Goal: Navigation & Orientation: Find specific page/section

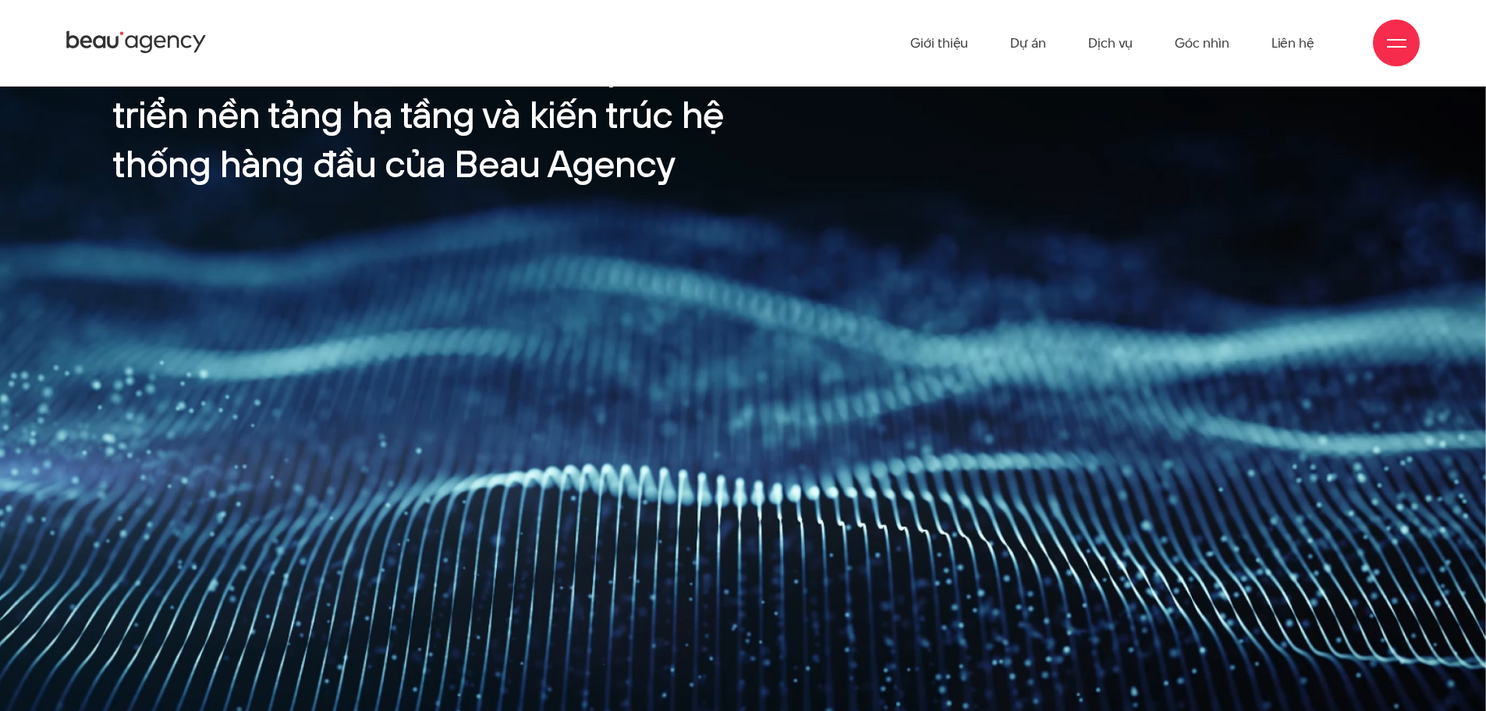
scroll to position [2496, 0]
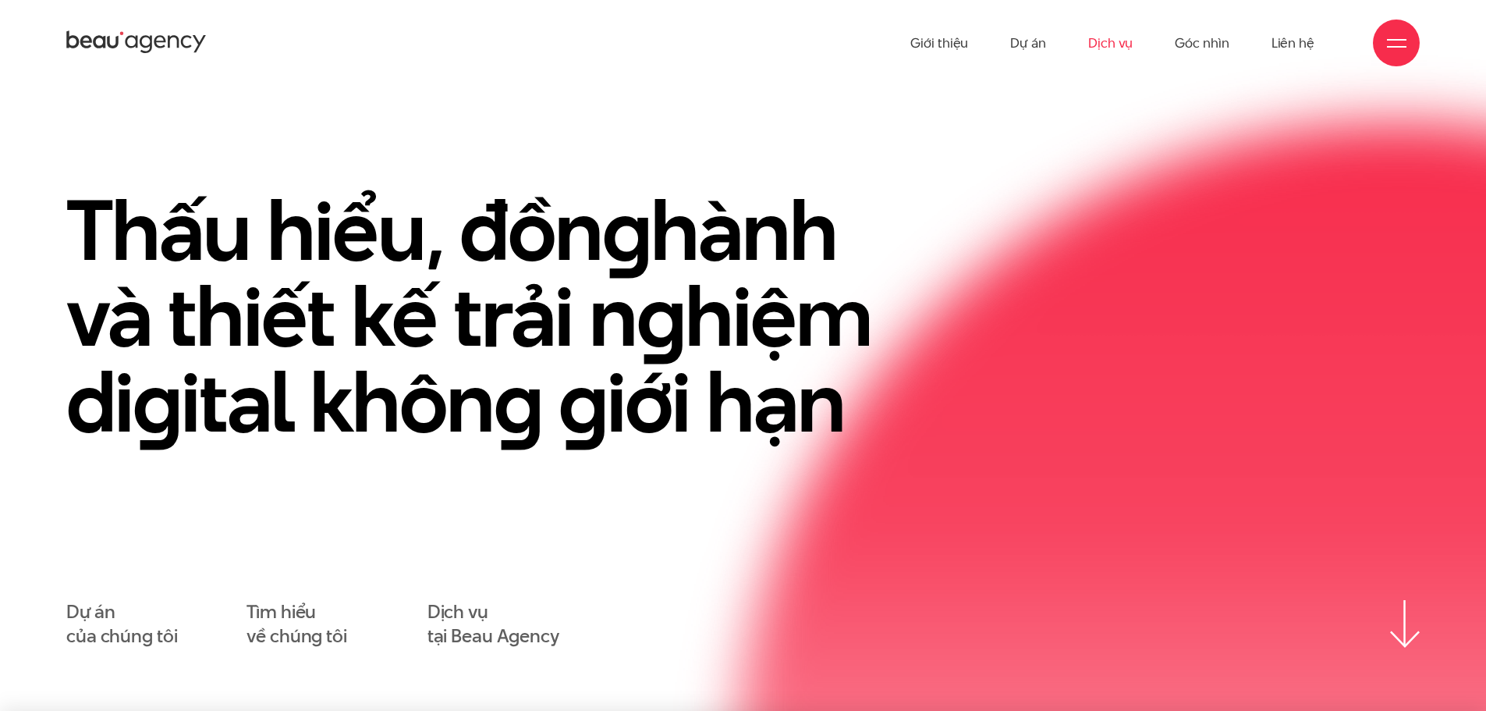
click at [1122, 45] on link "Dịch vụ" at bounding box center [1110, 43] width 44 height 86
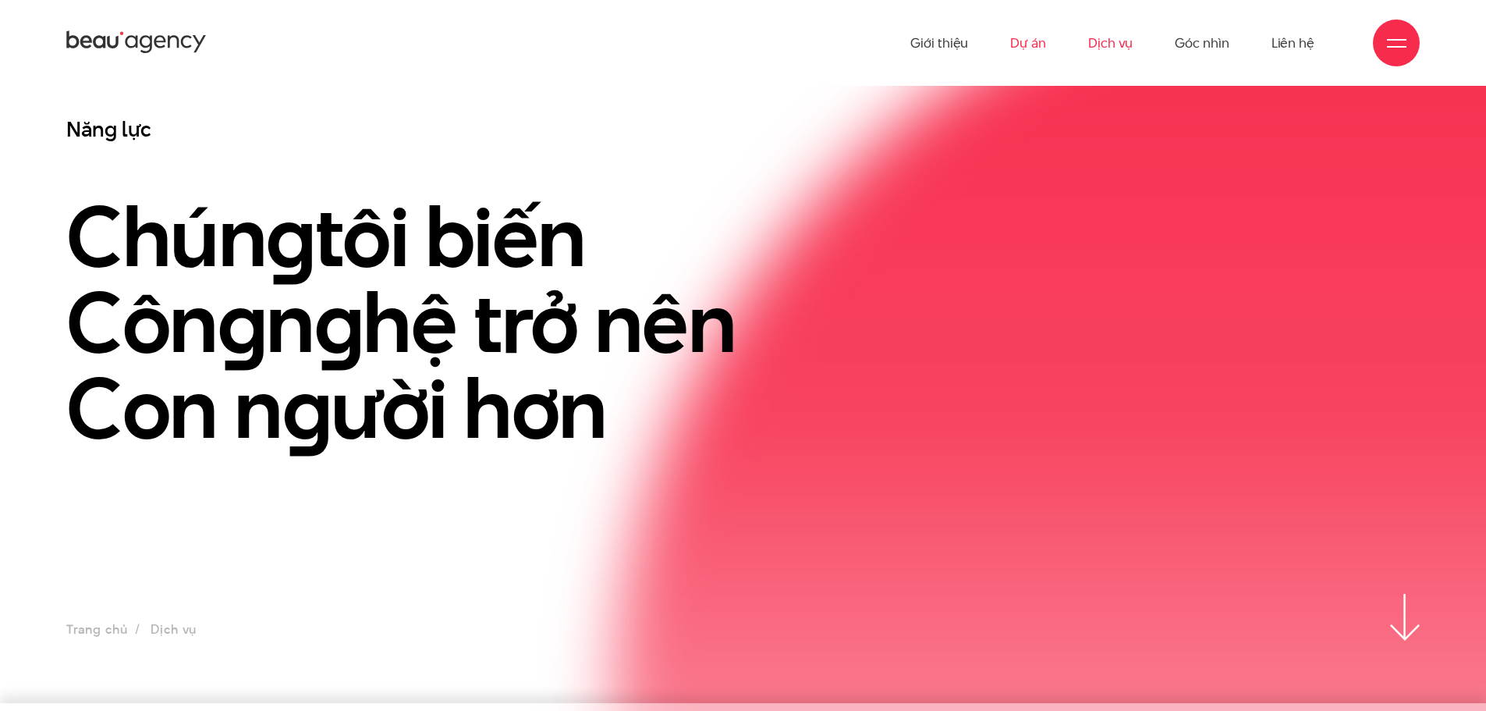
click at [1033, 40] on link "Dự án" at bounding box center [1028, 43] width 36 height 86
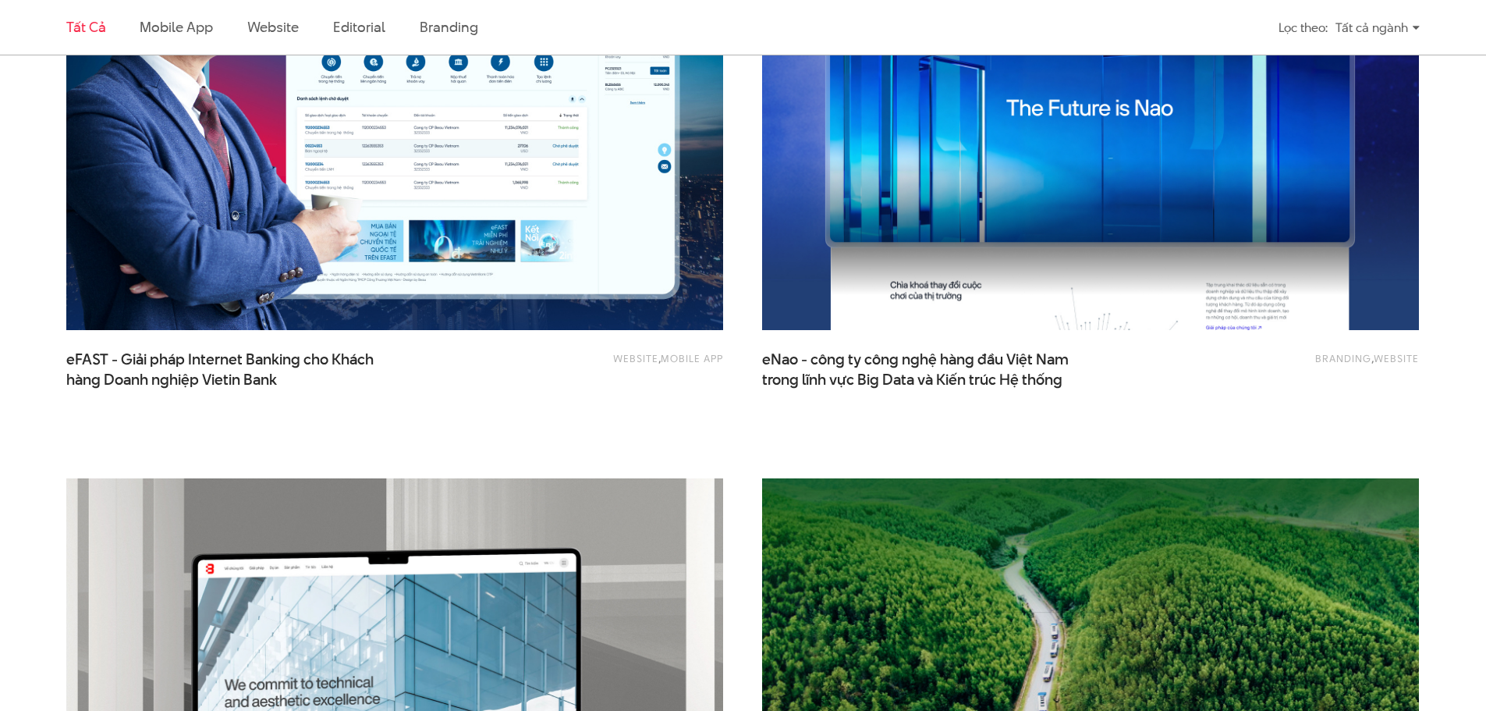
scroll to position [2886, 0]
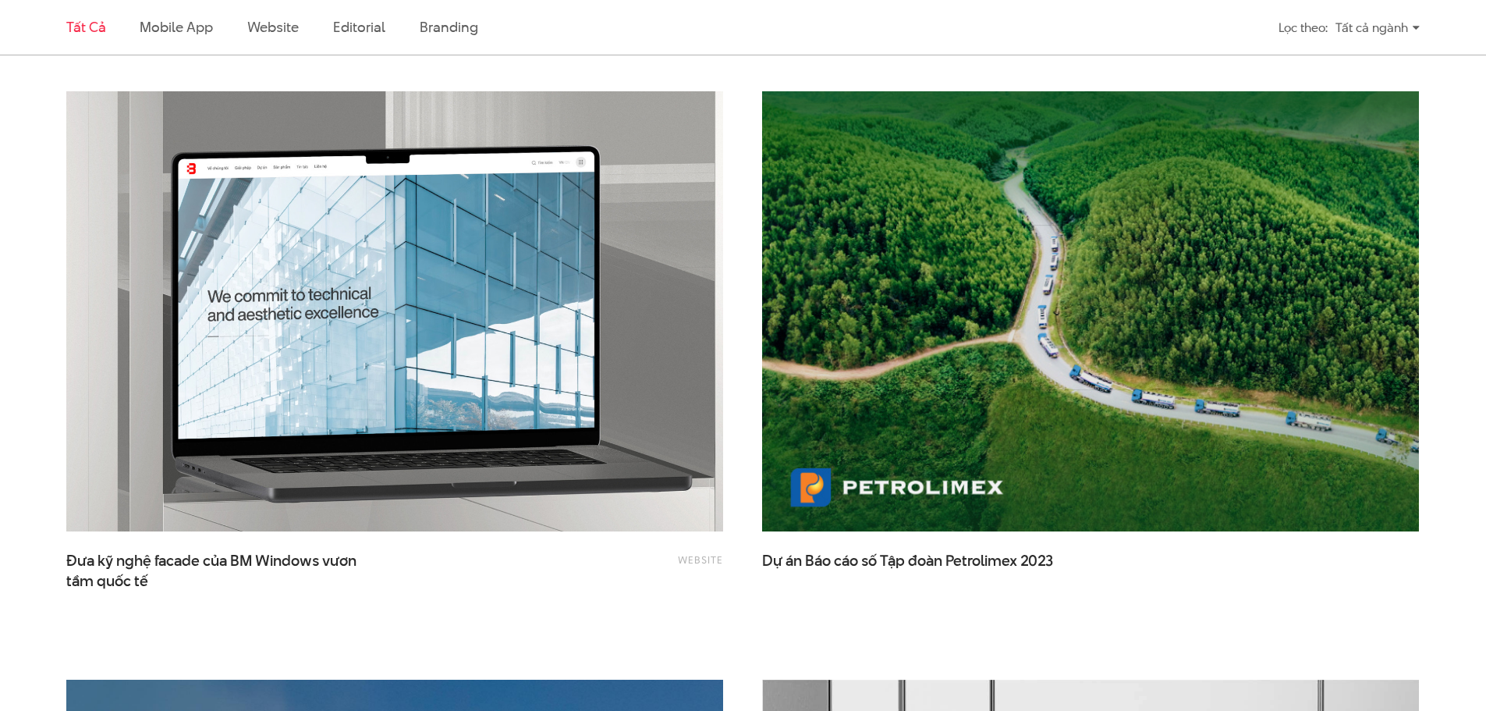
click at [435, 278] on img at bounding box center [395, 311] width 722 height 484
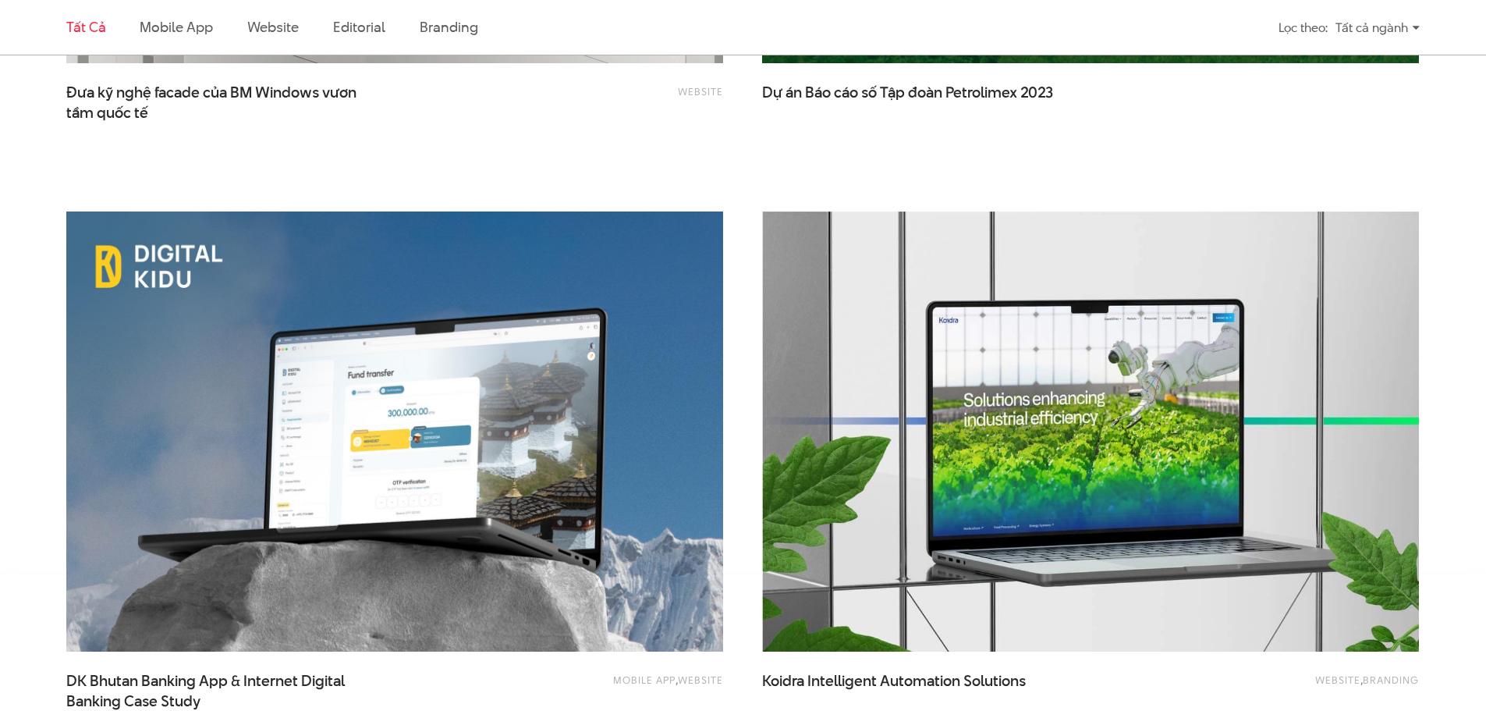
scroll to position [3901, 0]
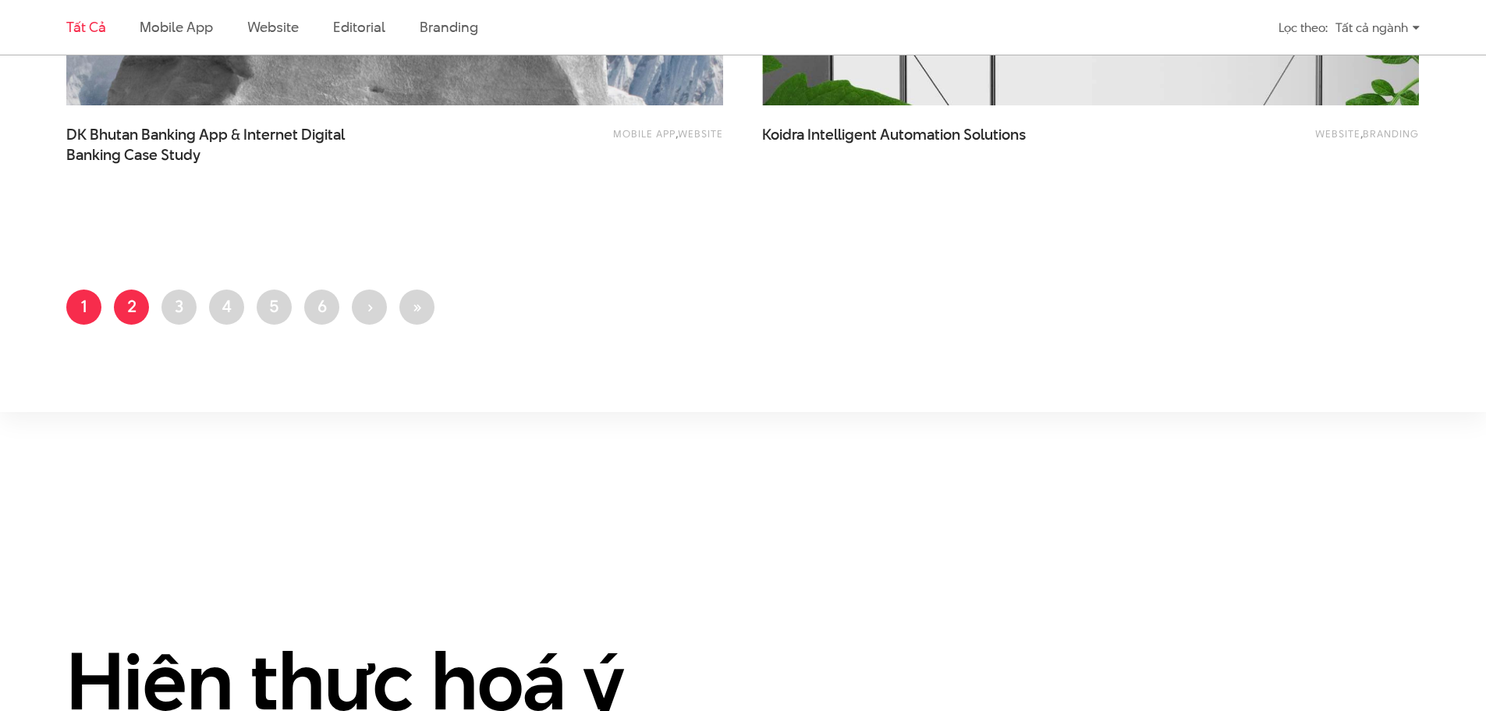
click at [129, 305] on link "Trang 2" at bounding box center [131, 306] width 35 height 35
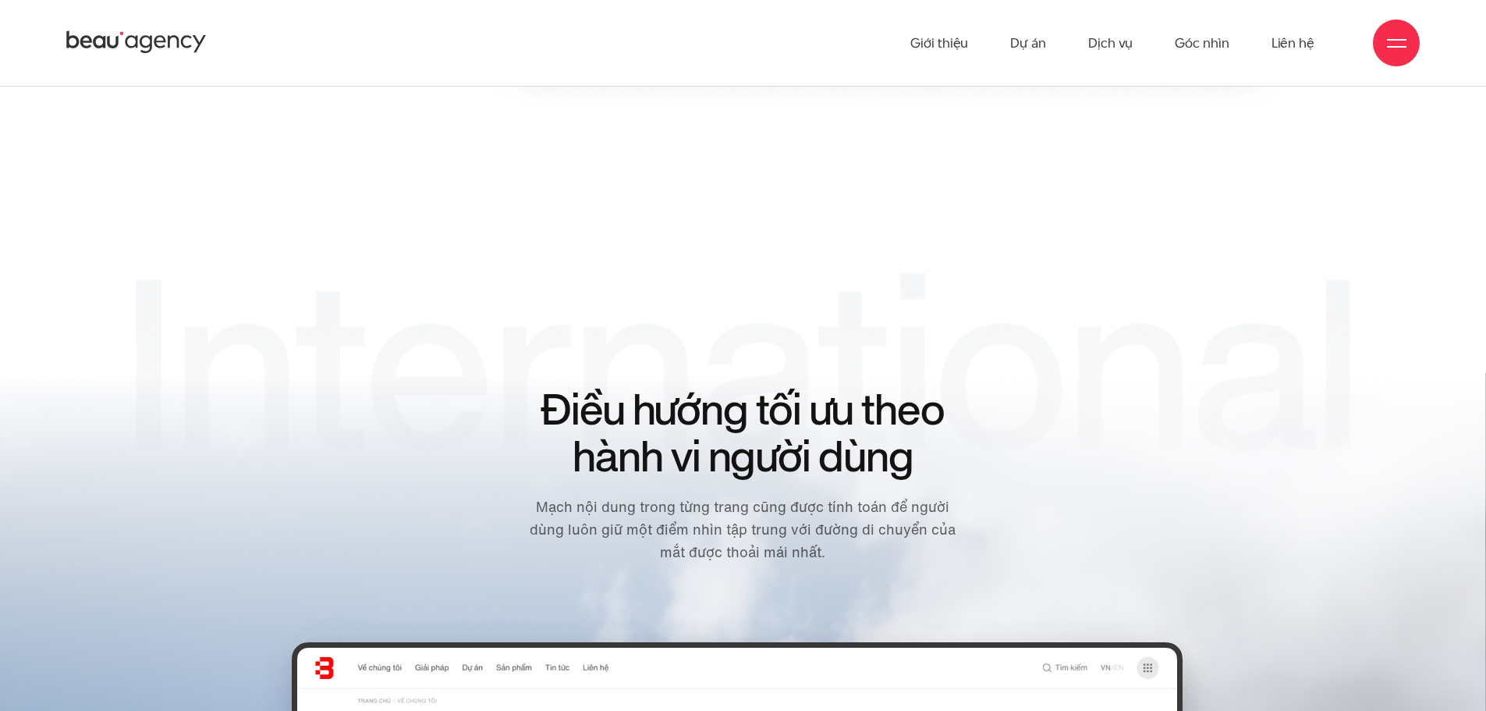
scroll to position [5851, 0]
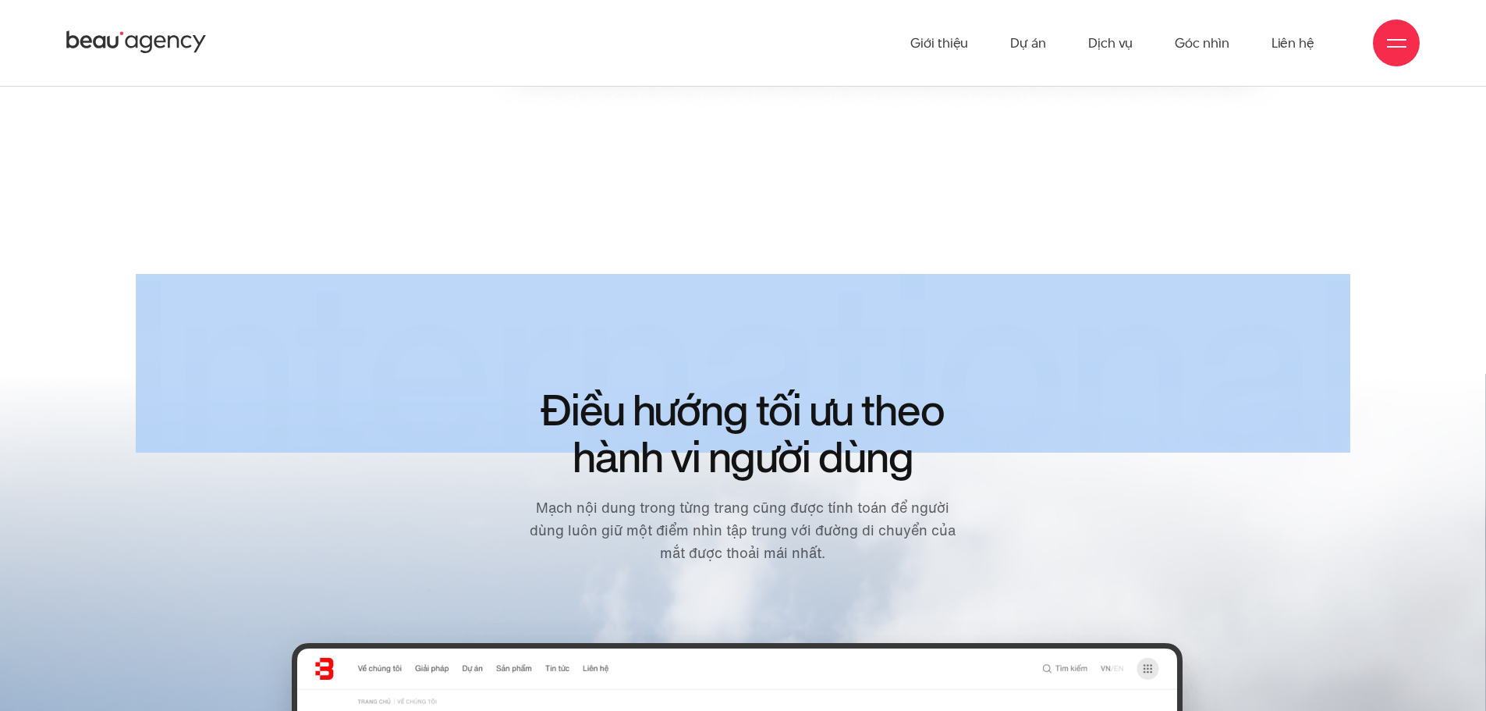
drag, startPoint x: 114, startPoint y: 349, endPoint x: 1333, endPoint y: 321, distance: 1219.6
click at [1340, 314] on div "Điều hướng tối ưu theo hành vi người dùng Mạch nội dung trong từng trang cũng đ…" at bounding box center [742, 443] width 1397 height 338
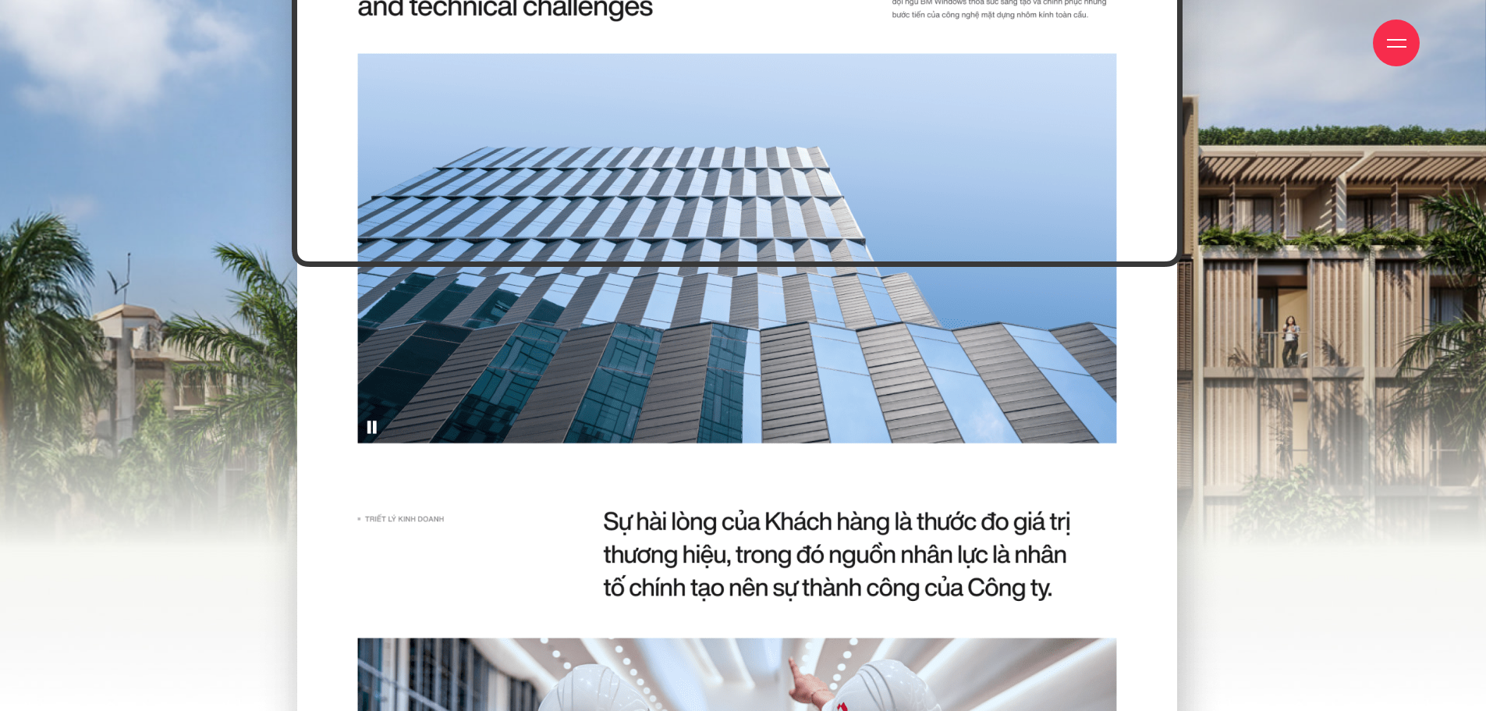
scroll to position [6709, 0]
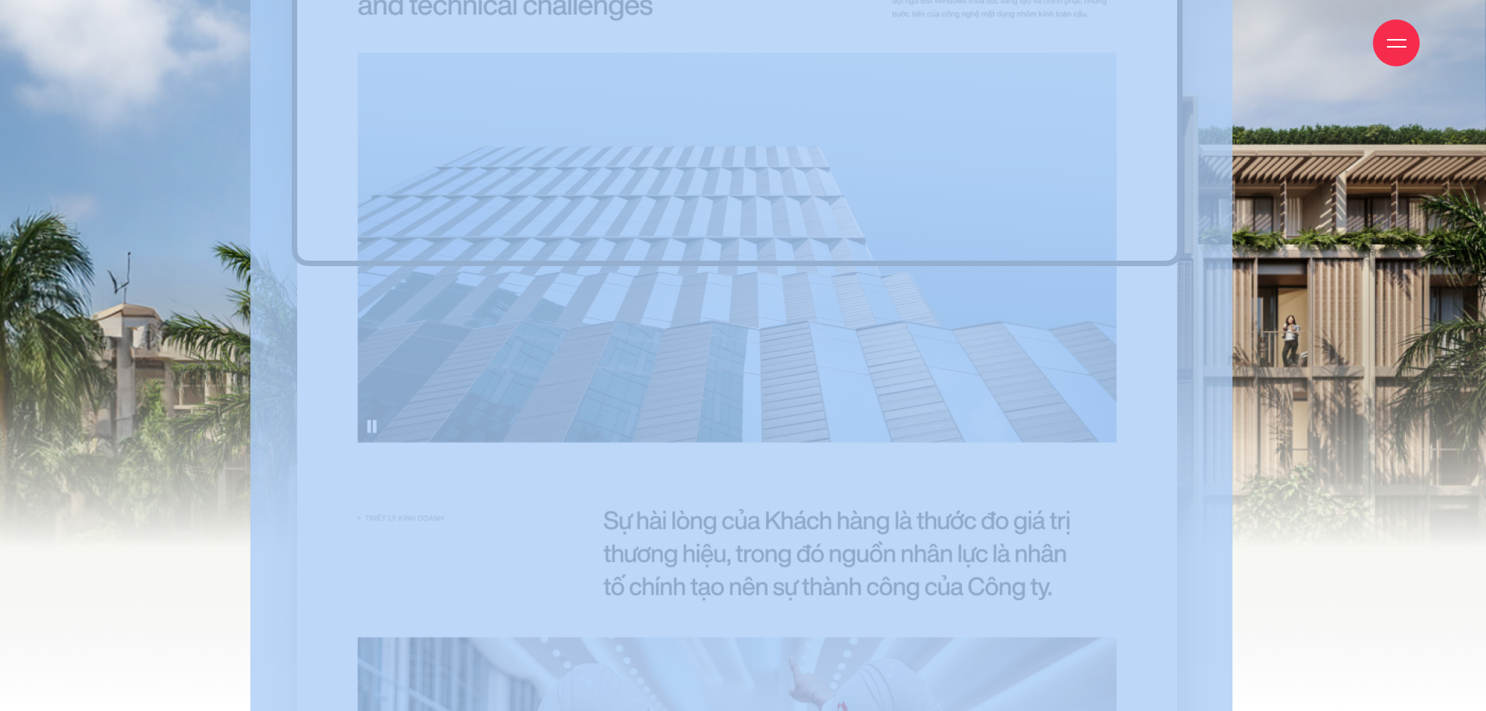
drag, startPoint x: 1412, startPoint y: 403, endPoint x: 59, endPoint y: 307, distance: 1356.0
click at [104, 334] on div at bounding box center [743, 360] width 1505 height 1215
click at [61, 301] on div at bounding box center [743, 360] width 1505 height 1215
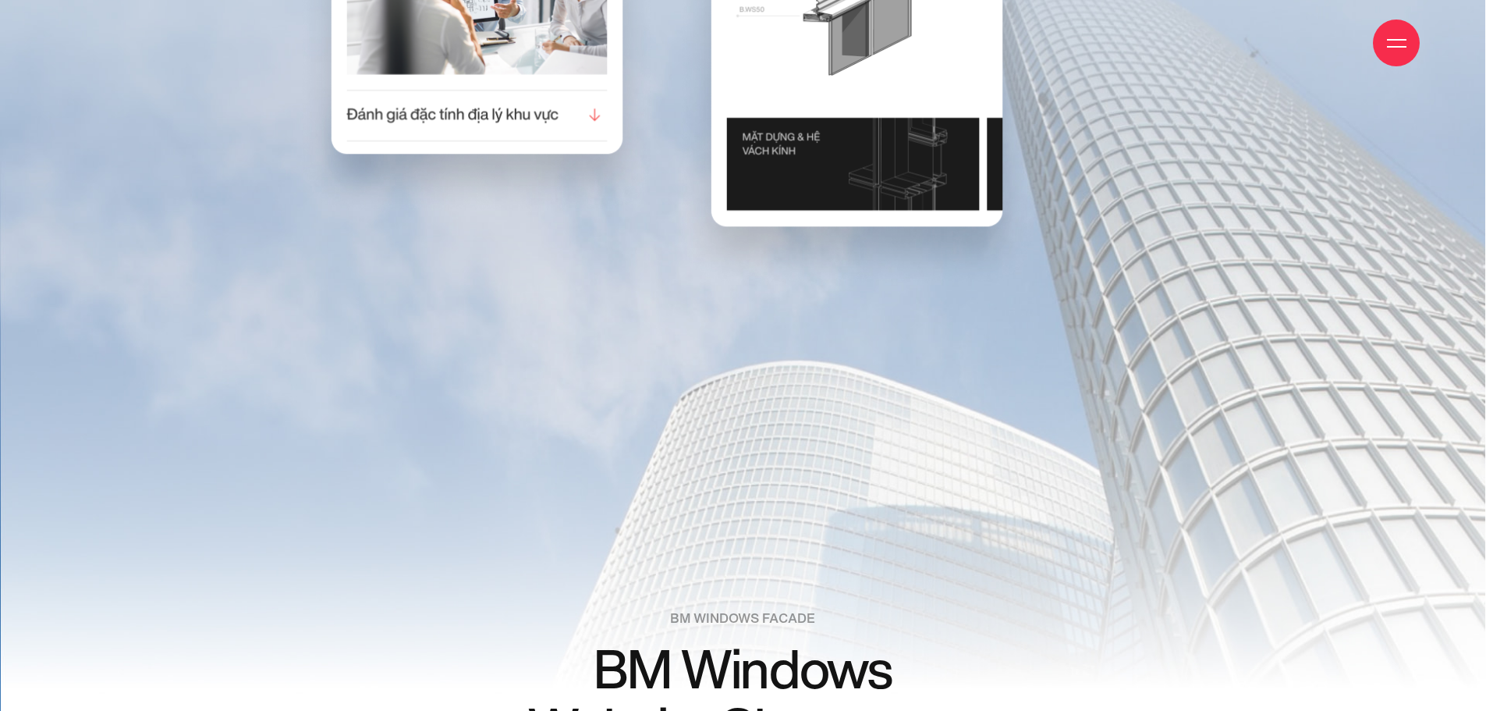
scroll to position [18488, 0]
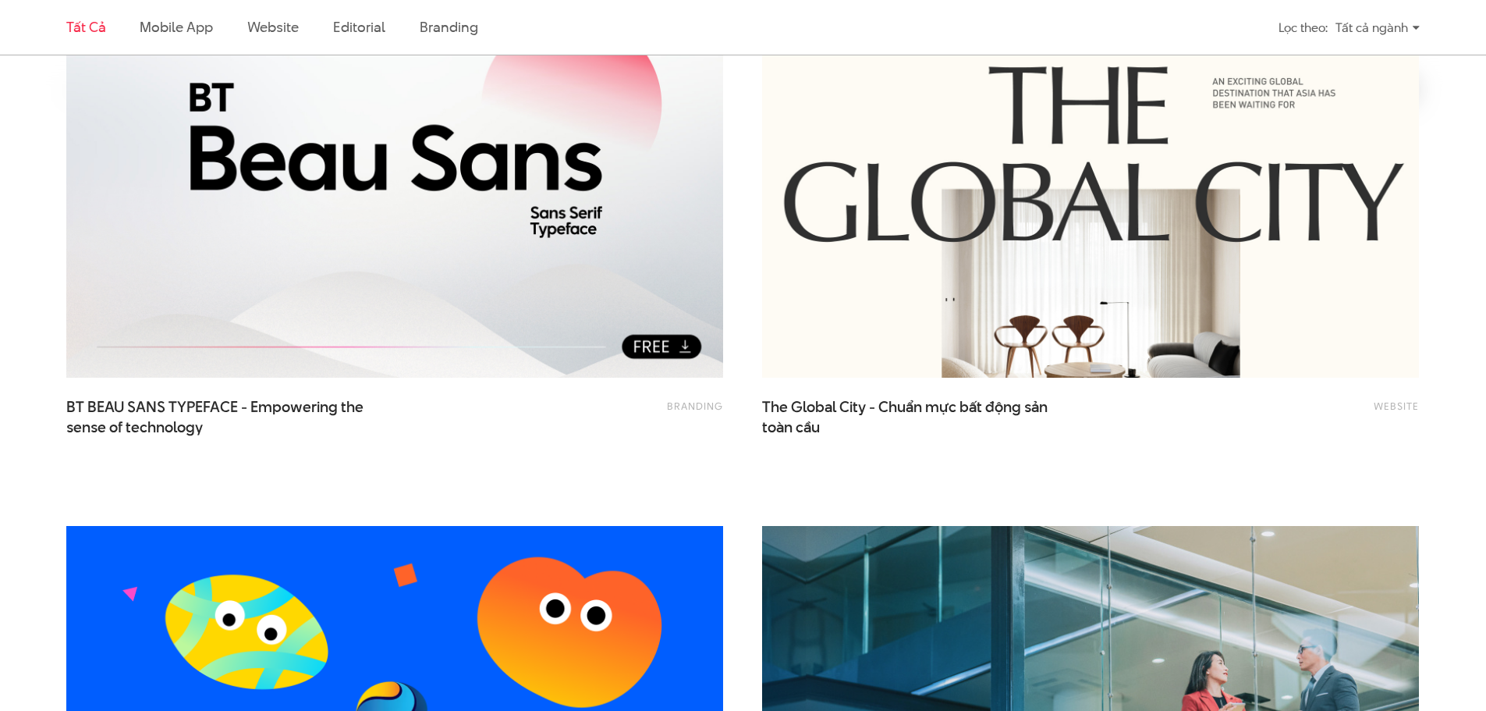
scroll to position [1092, 0]
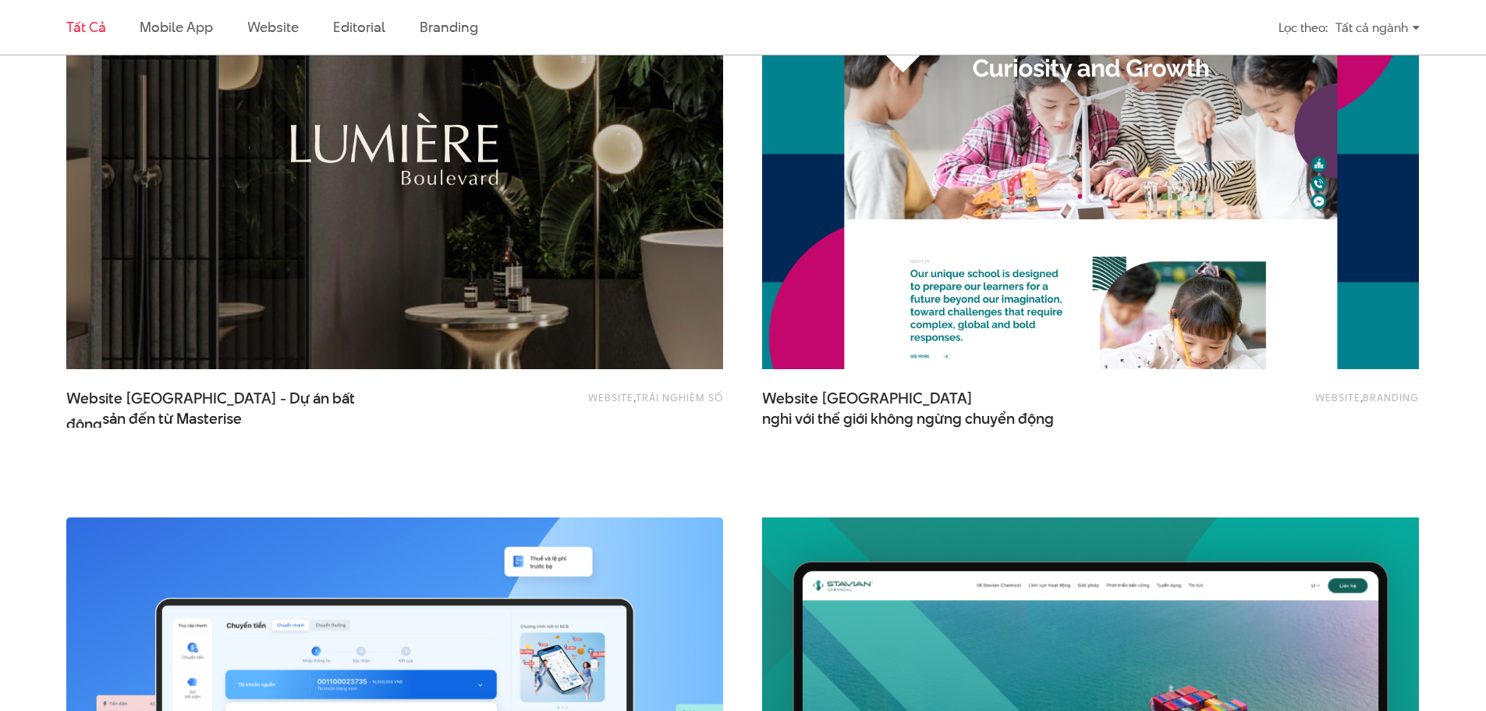
click at [1097, 256] on img at bounding box center [1090, 149] width 722 height 484
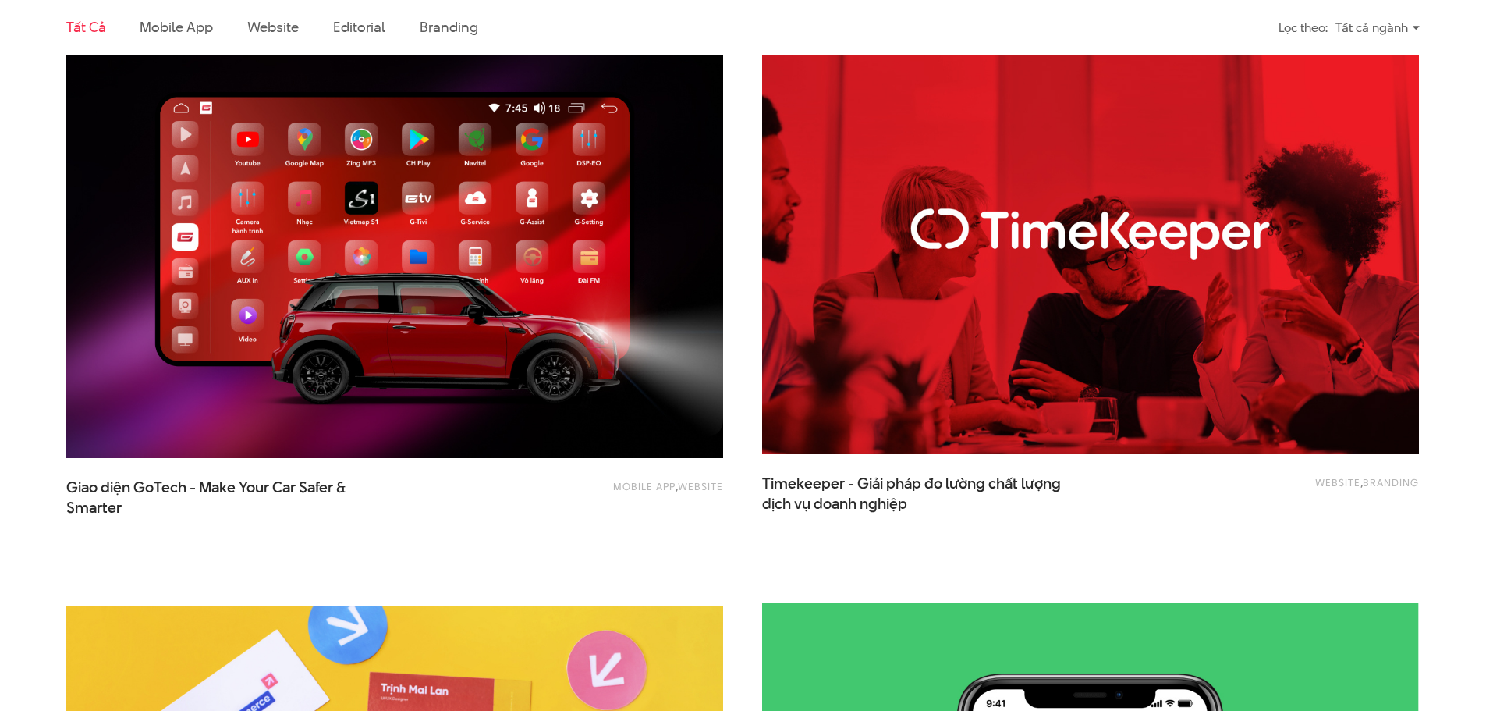
scroll to position [2964, 0]
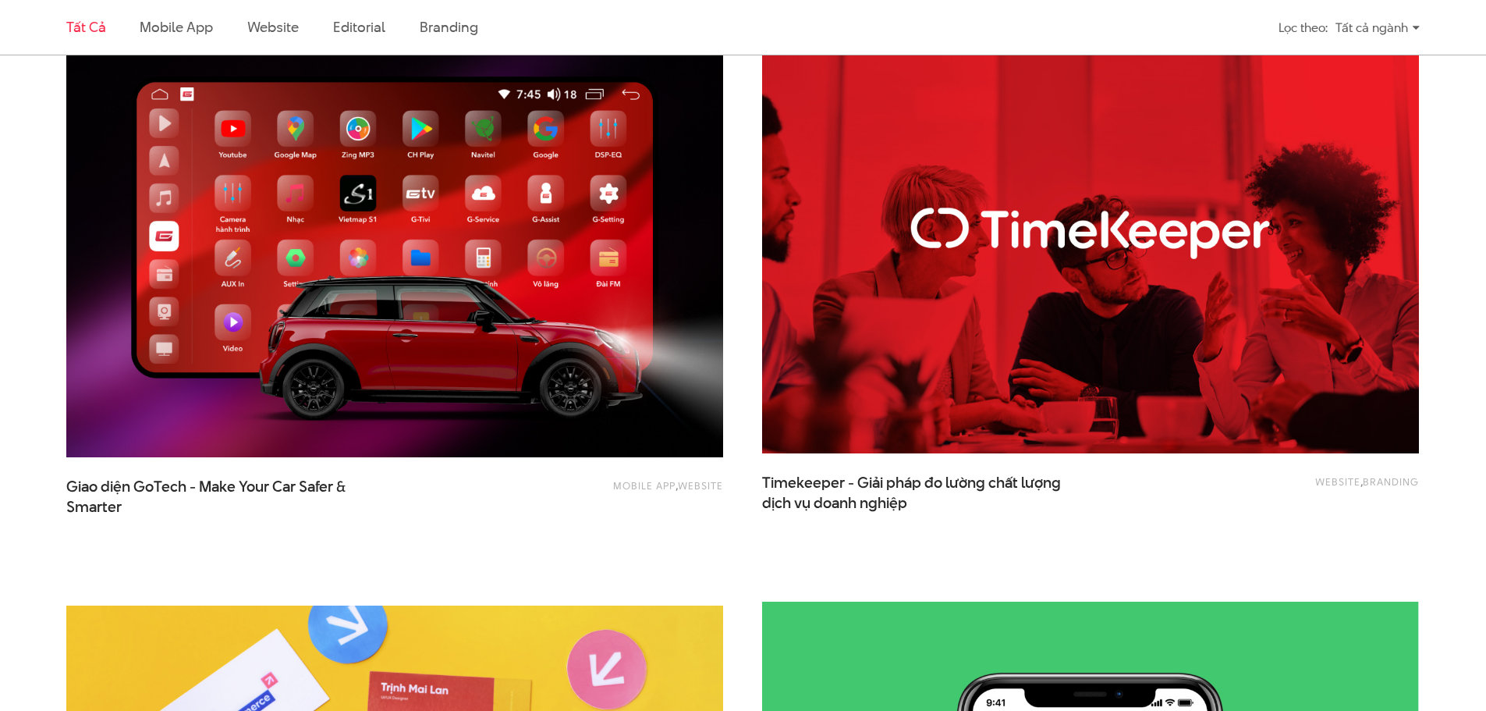
click at [344, 257] on img at bounding box center [395, 237] width 722 height 484
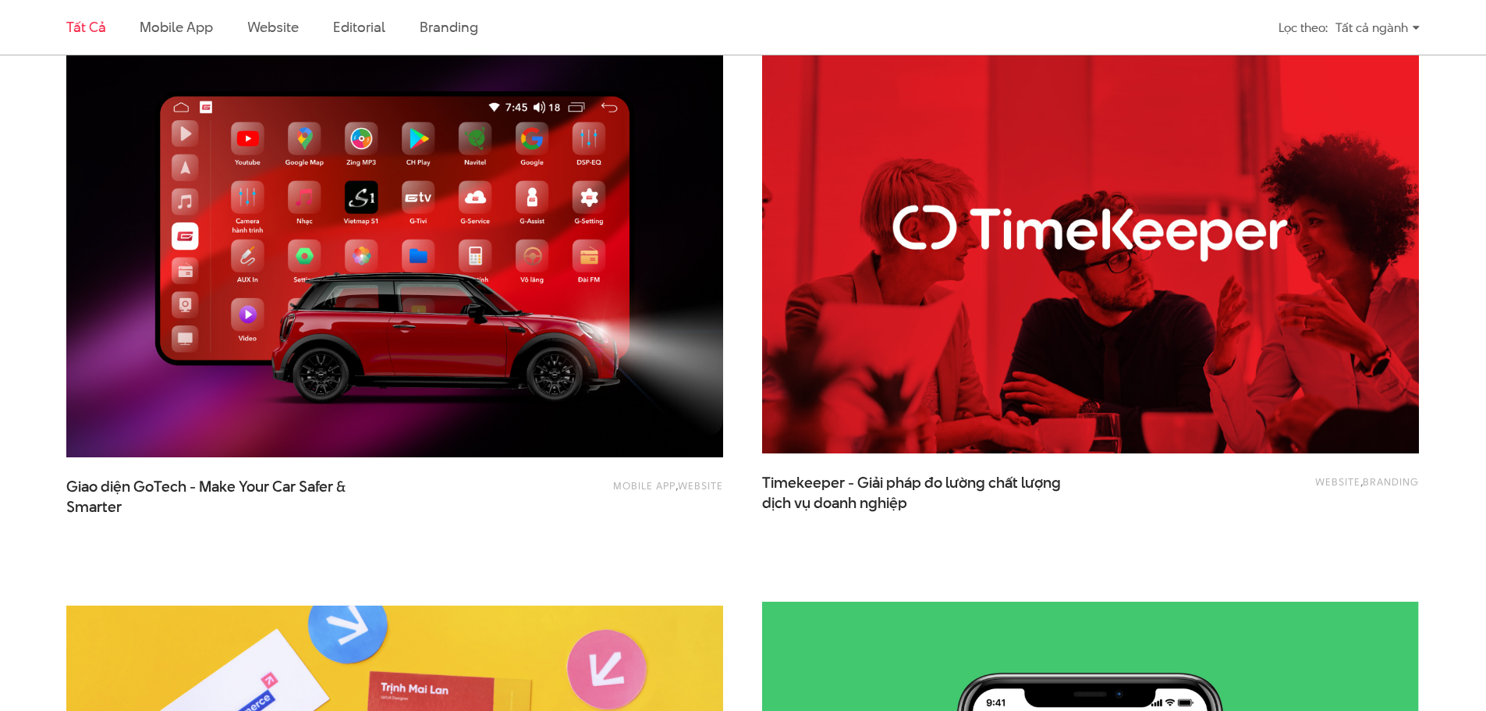
click at [1035, 282] on img at bounding box center [1090, 233] width 722 height 484
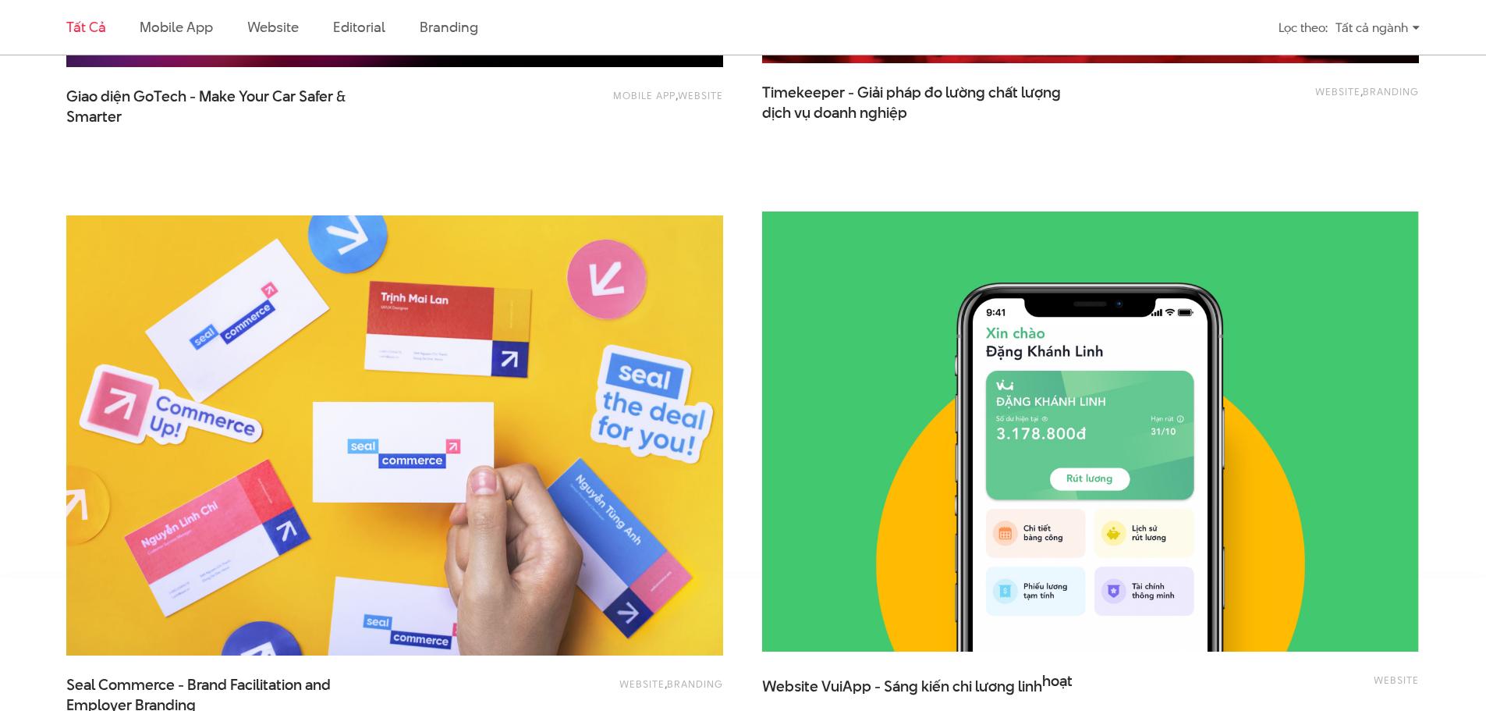
scroll to position [3744, 0]
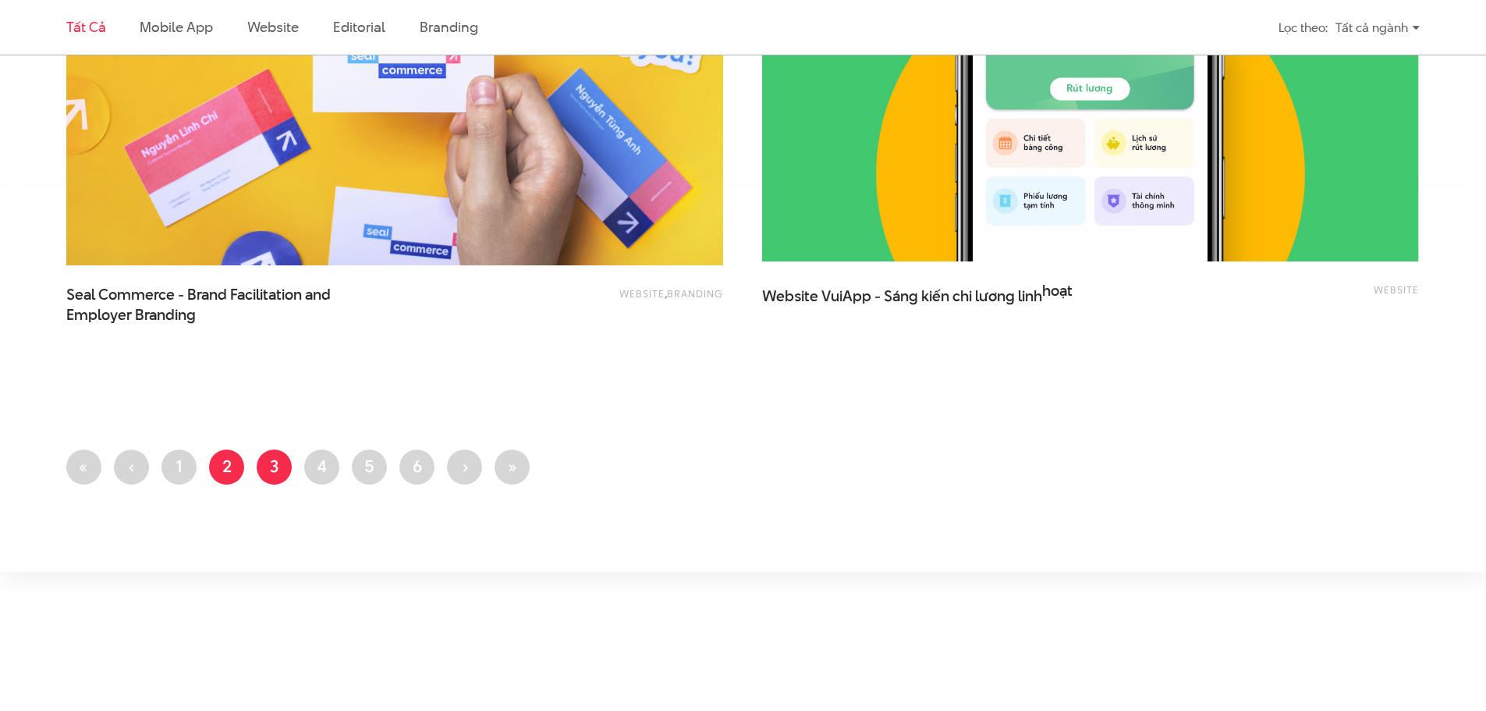
click at [279, 470] on link "Trang 3" at bounding box center [274, 466] width 35 height 35
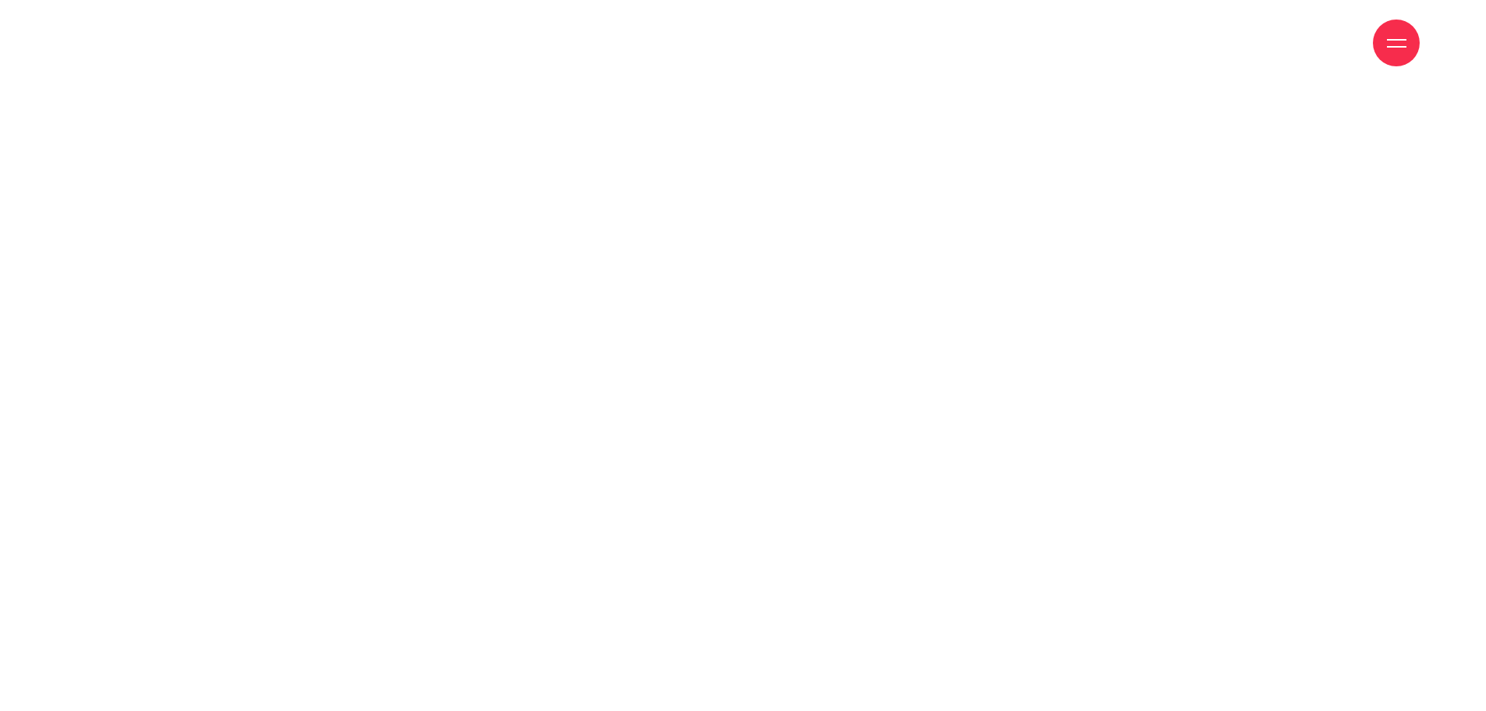
scroll to position [6787, 0]
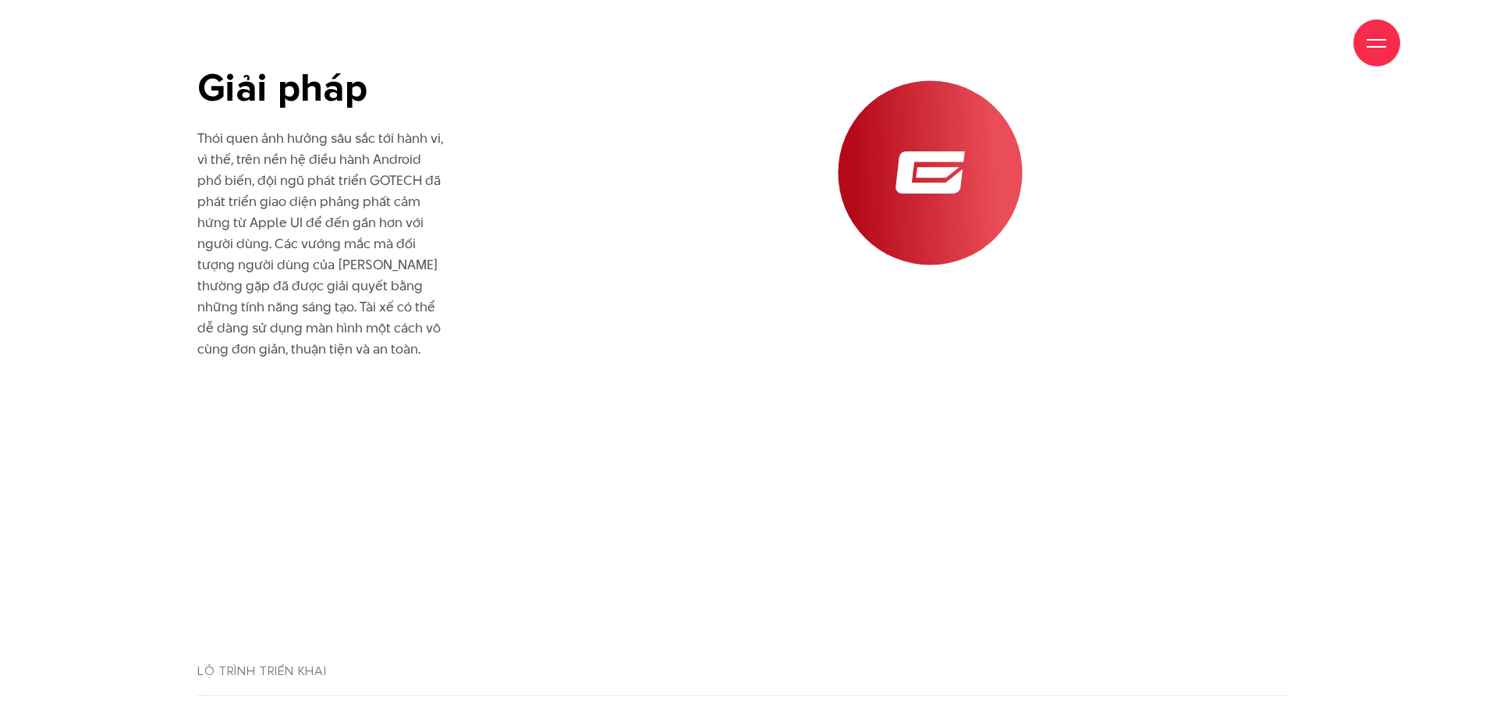
scroll to position [5290, 0]
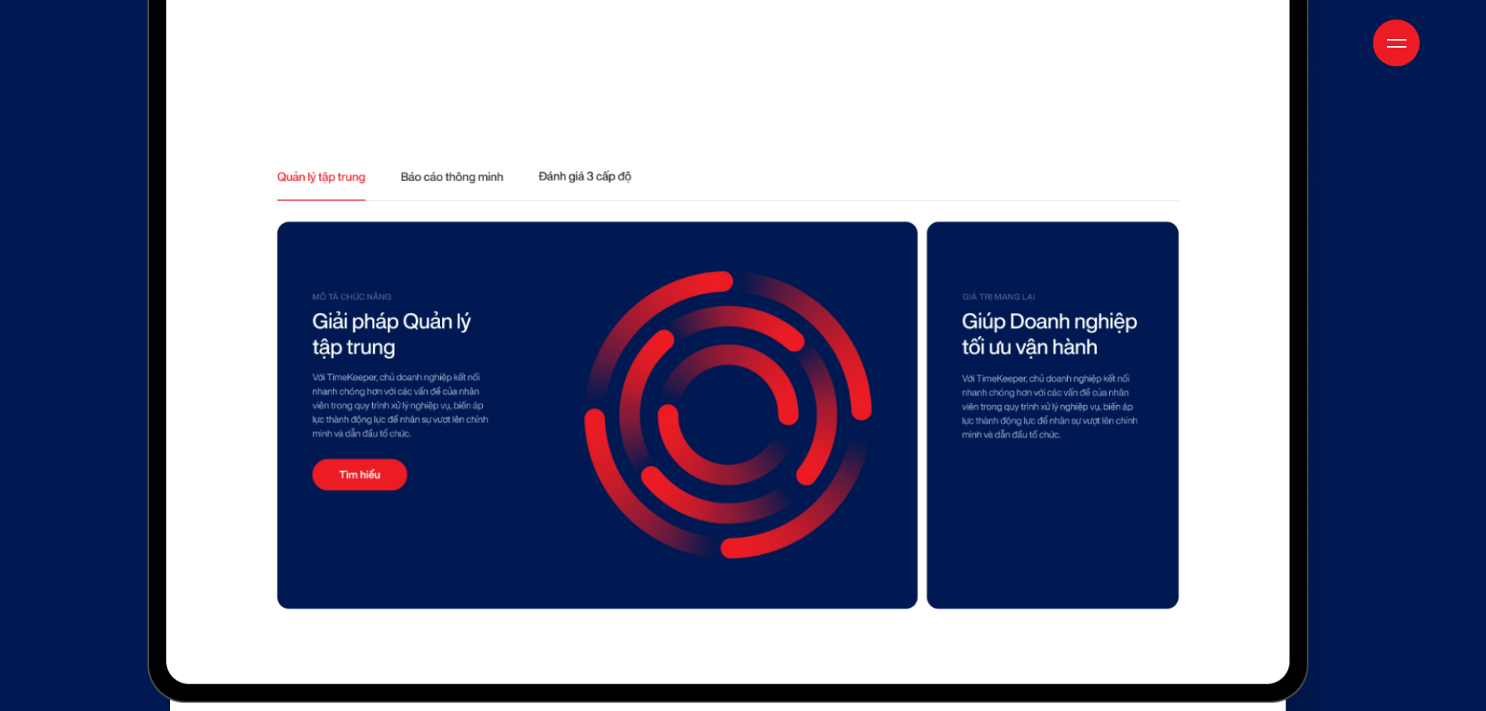
scroll to position [8035, 0]
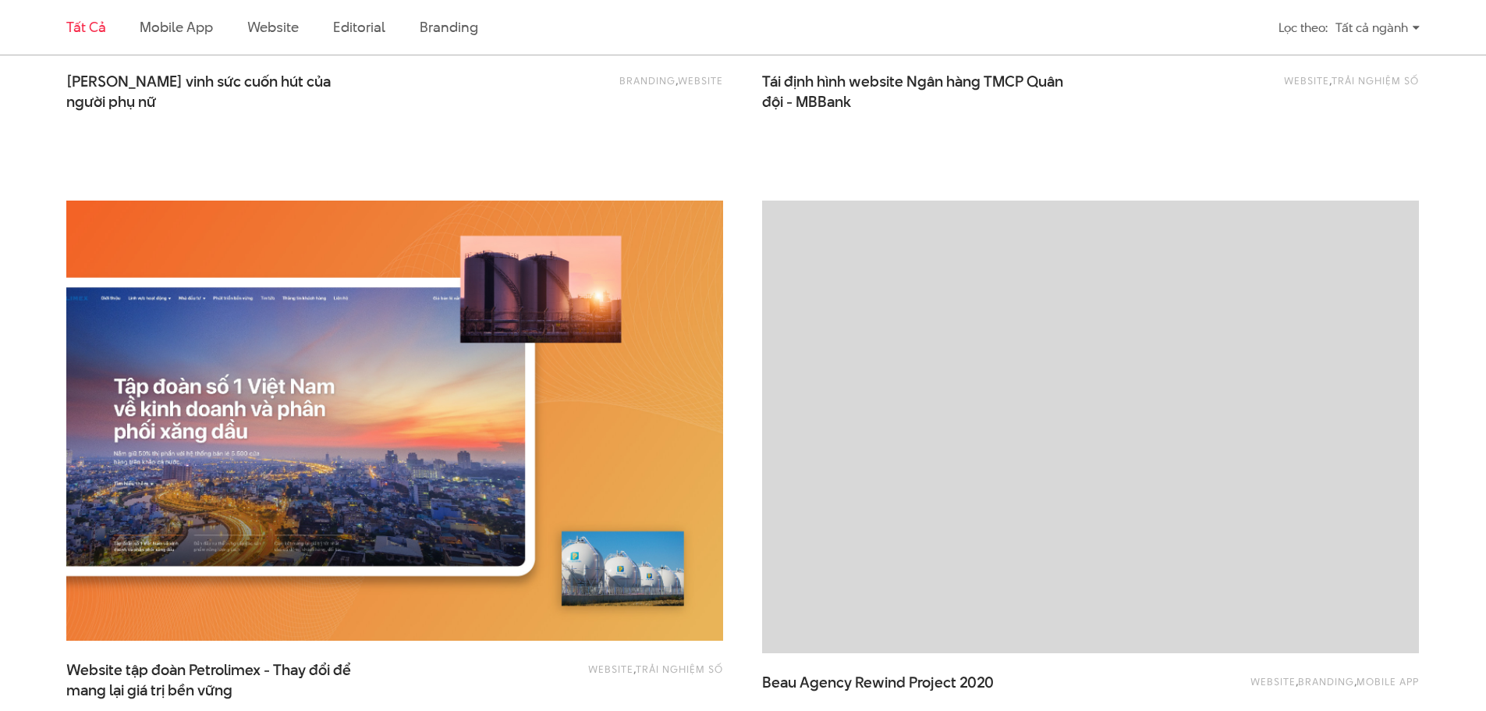
scroll to position [1872, 0]
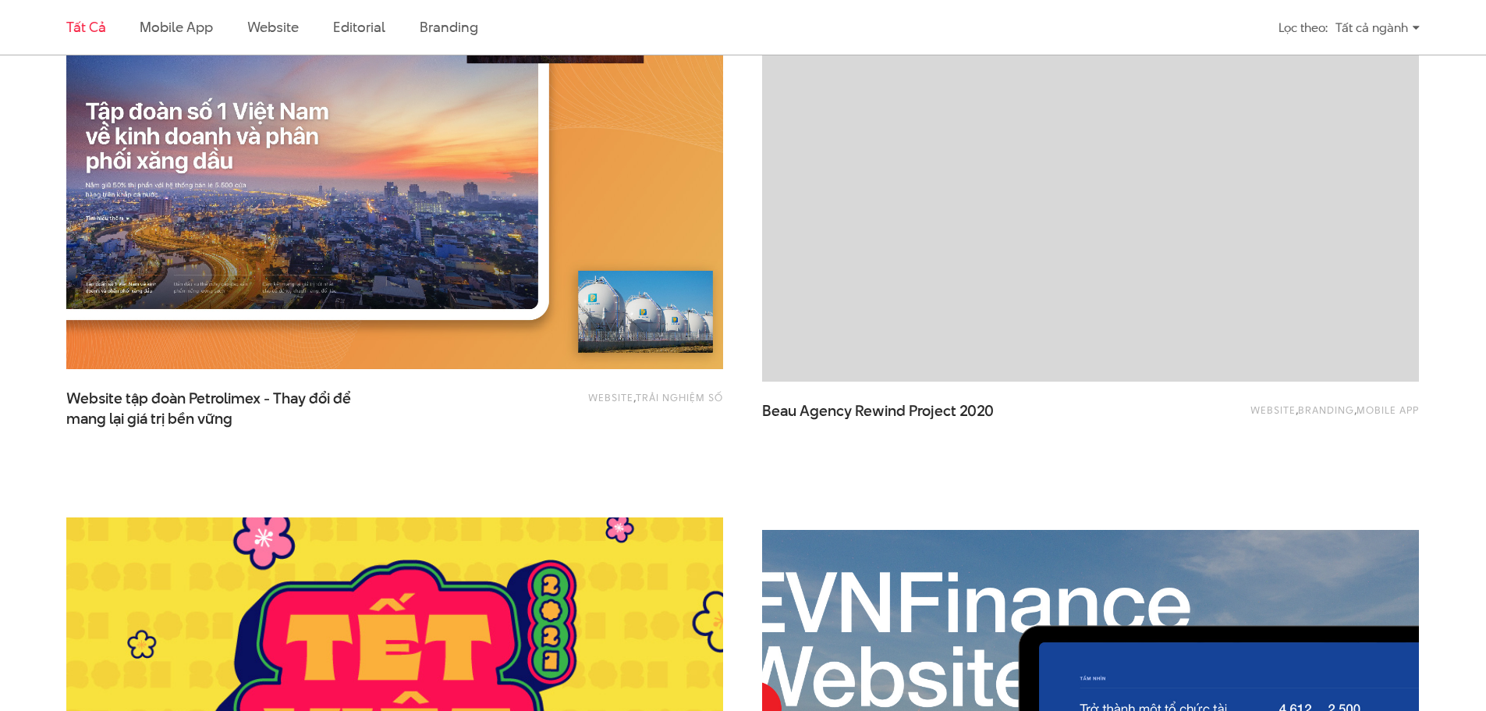
click at [476, 264] on img at bounding box center [395, 149] width 722 height 484
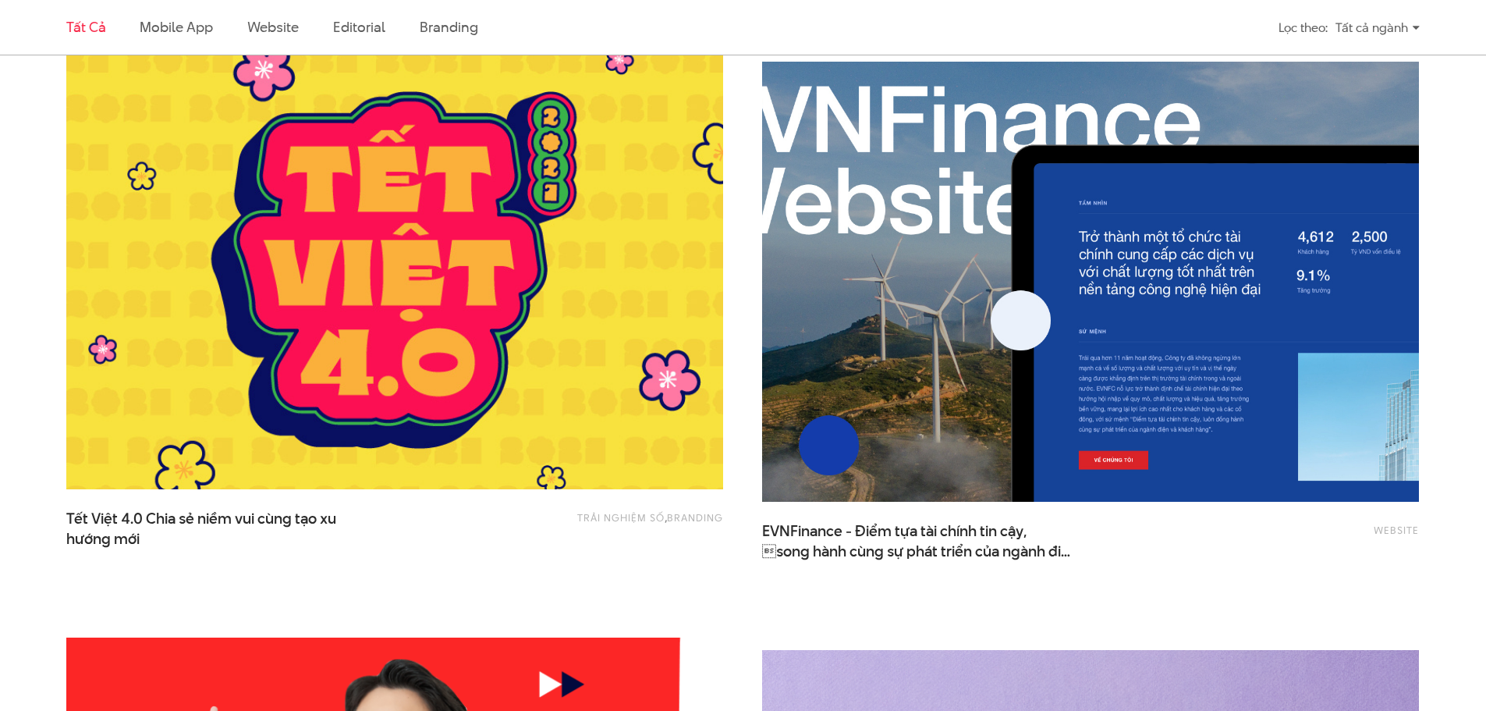
click at [906, 396] on img at bounding box center [1090, 282] width 722 height 484
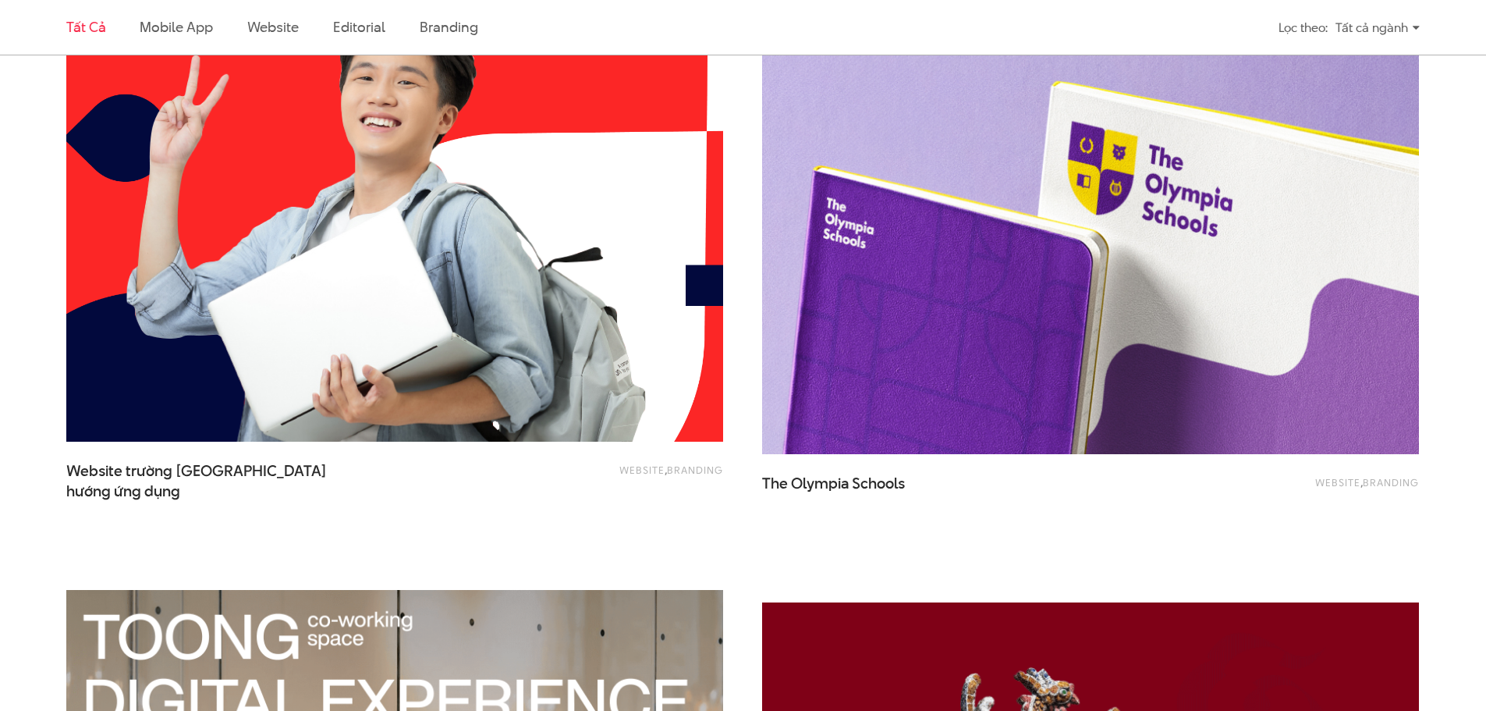
scroll to position [3276, 0]
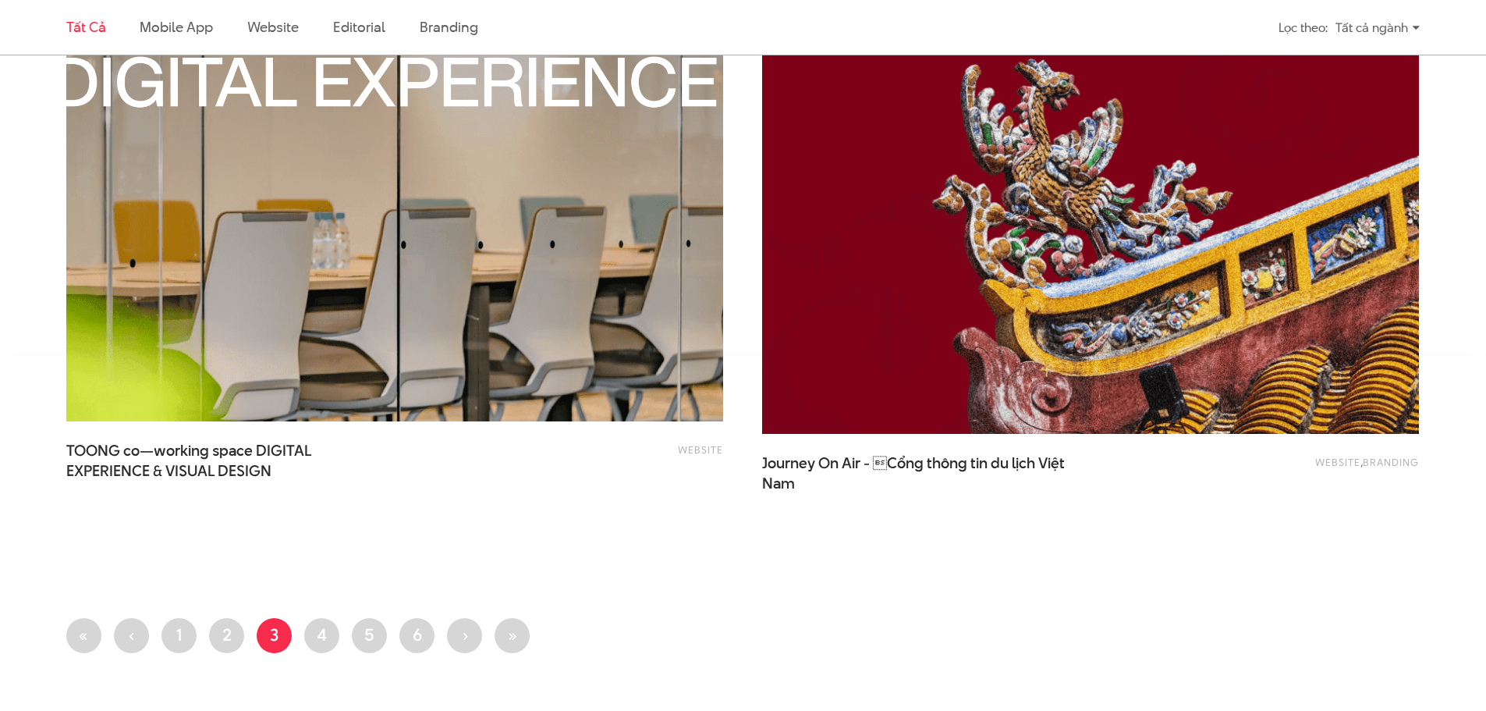
scroll to position [3588, 0]
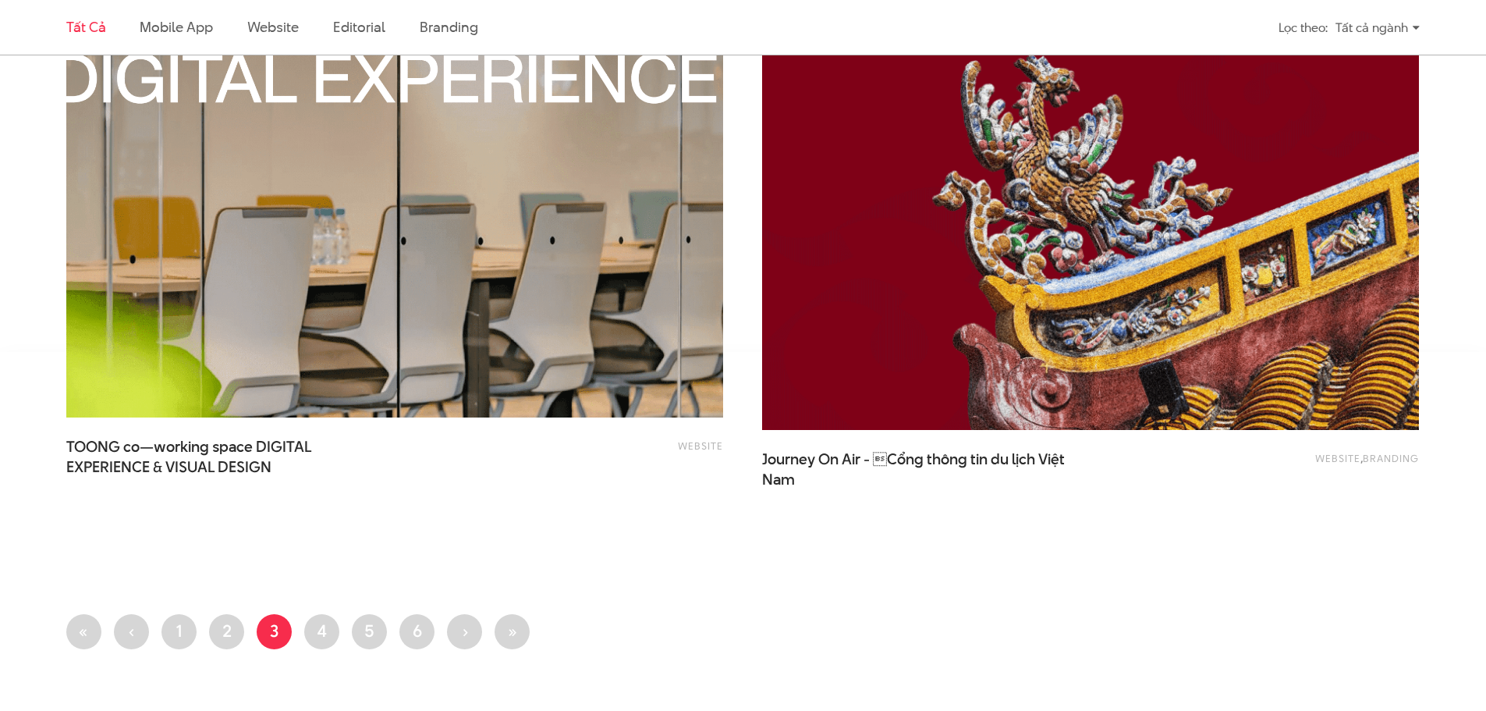
click at [290, 353] on img at bounding box center [395, 198] width 722 height 484
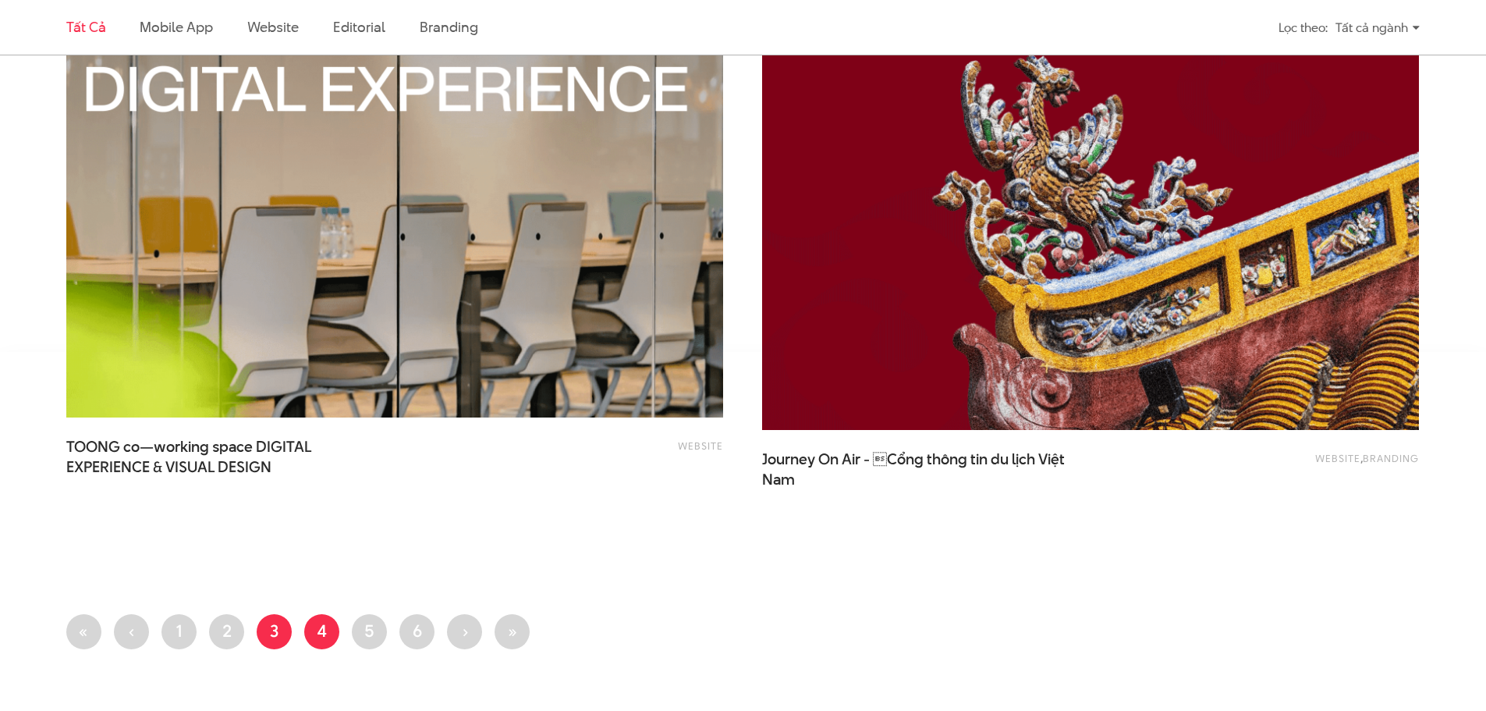
click at [331, 626] on link "Trang 4" at bounding box center [321, 631] width 35 height 35
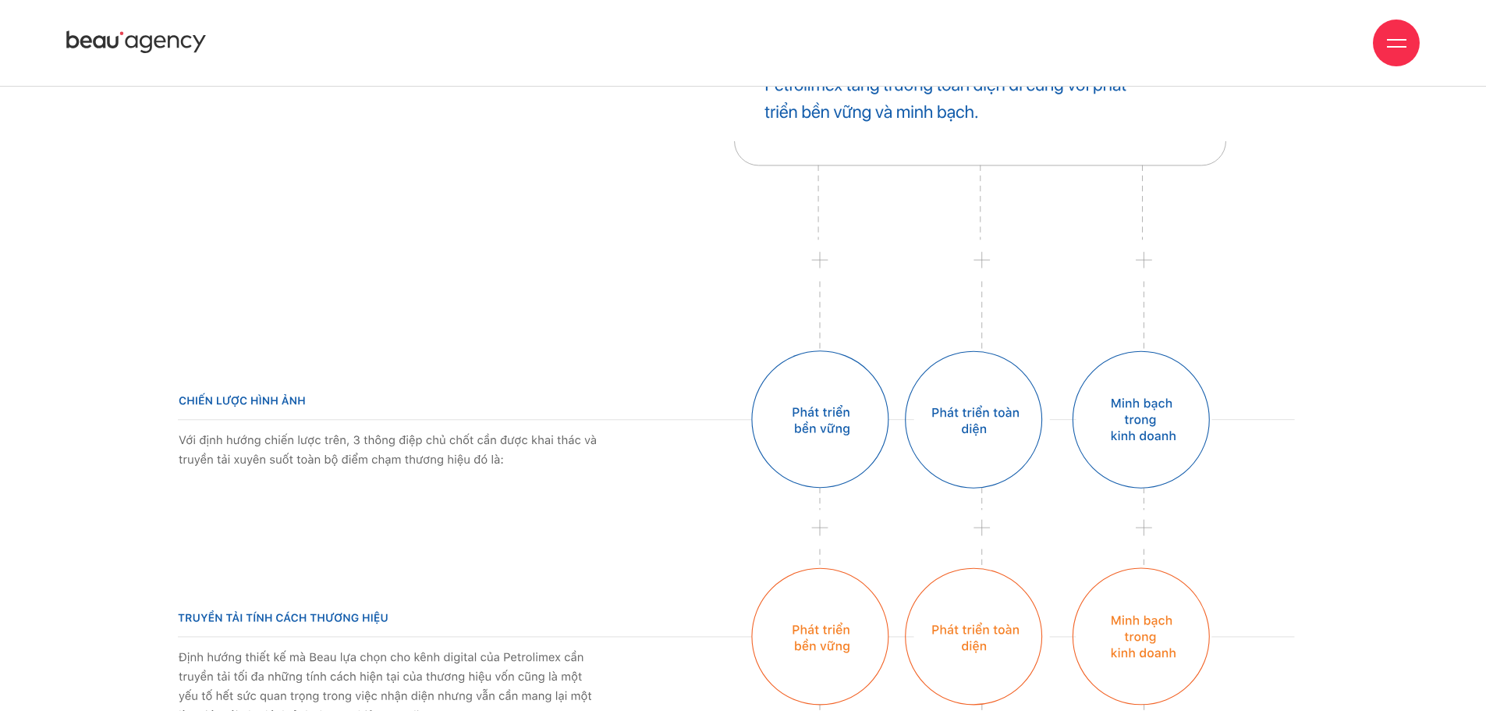
scroll to position [5851, 0]
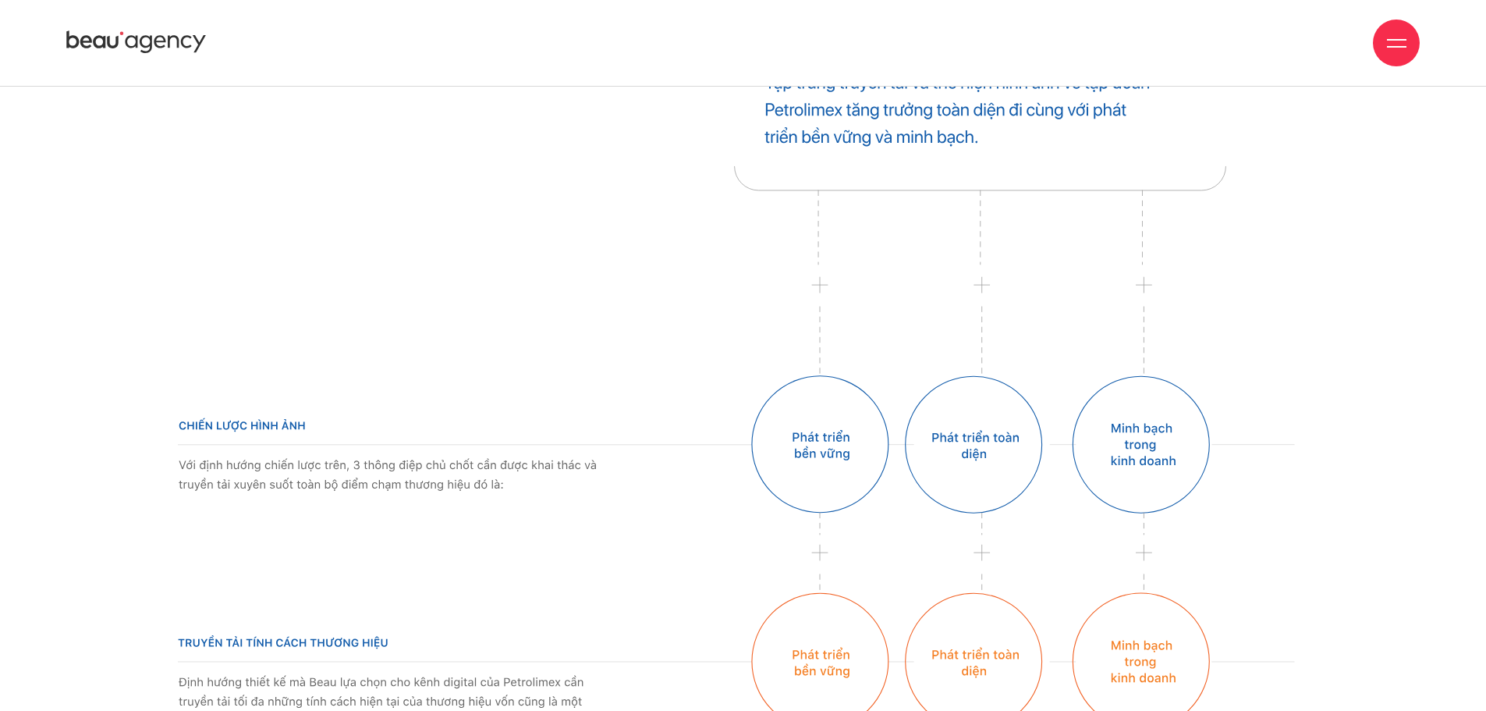
click at [1105, 433] on img at bounding box center [743, 406] width 1131 height 270
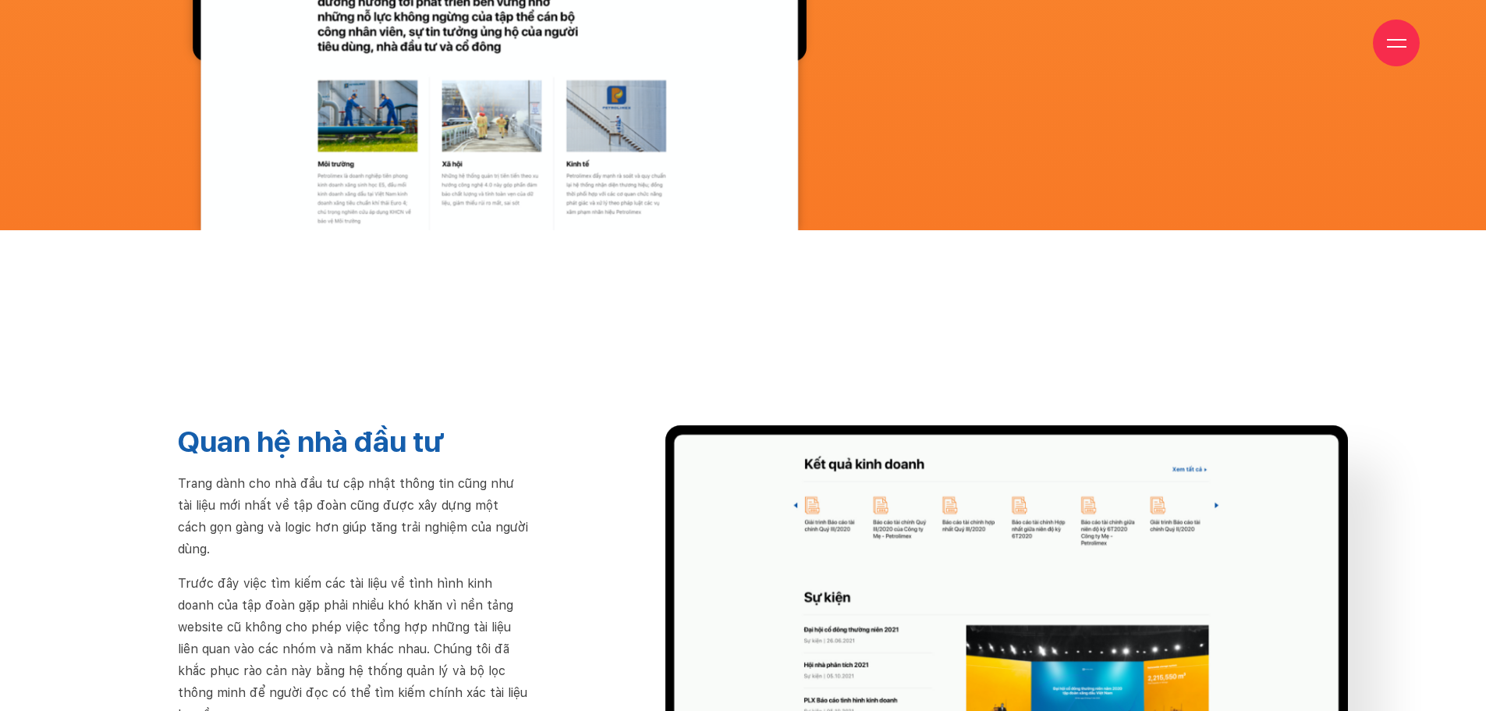
scroll to position [11858, 0]
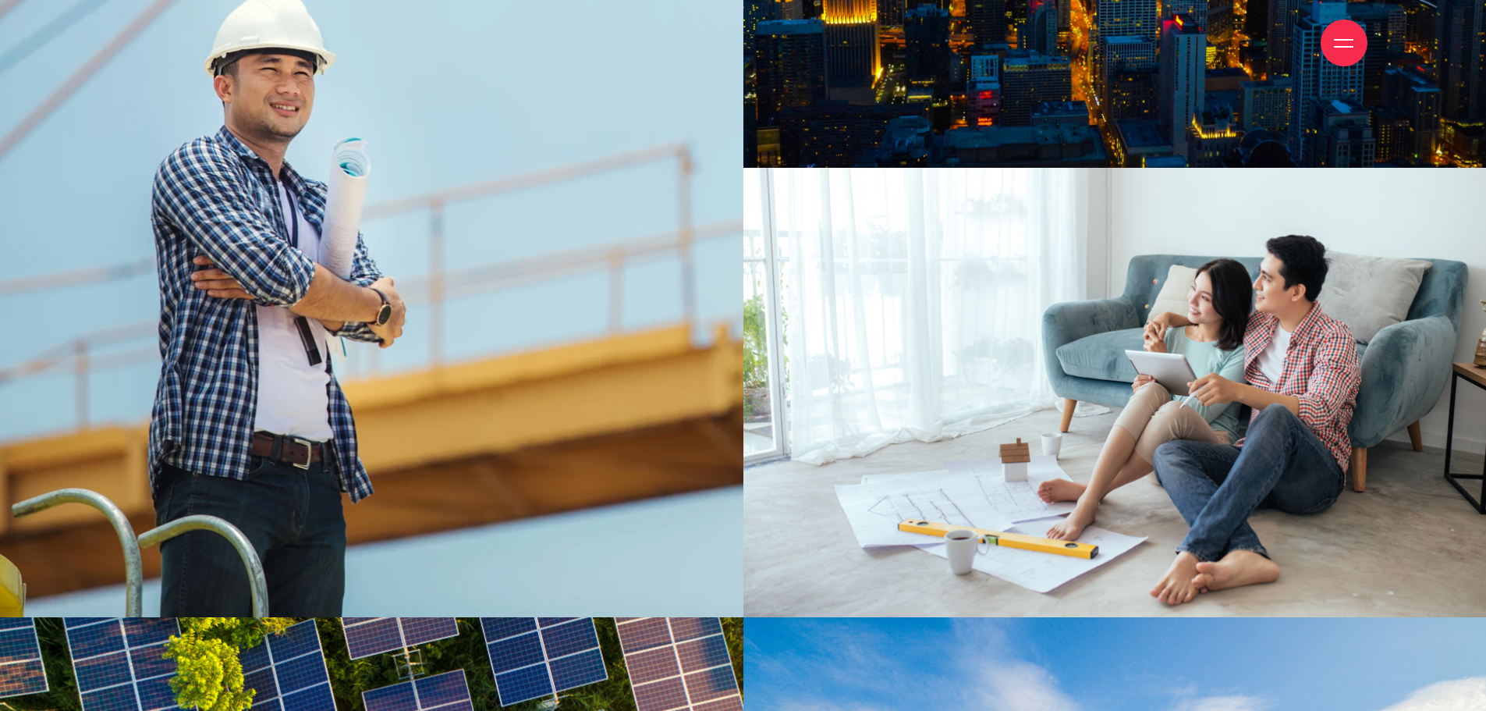
scroll to position [12326, 0]
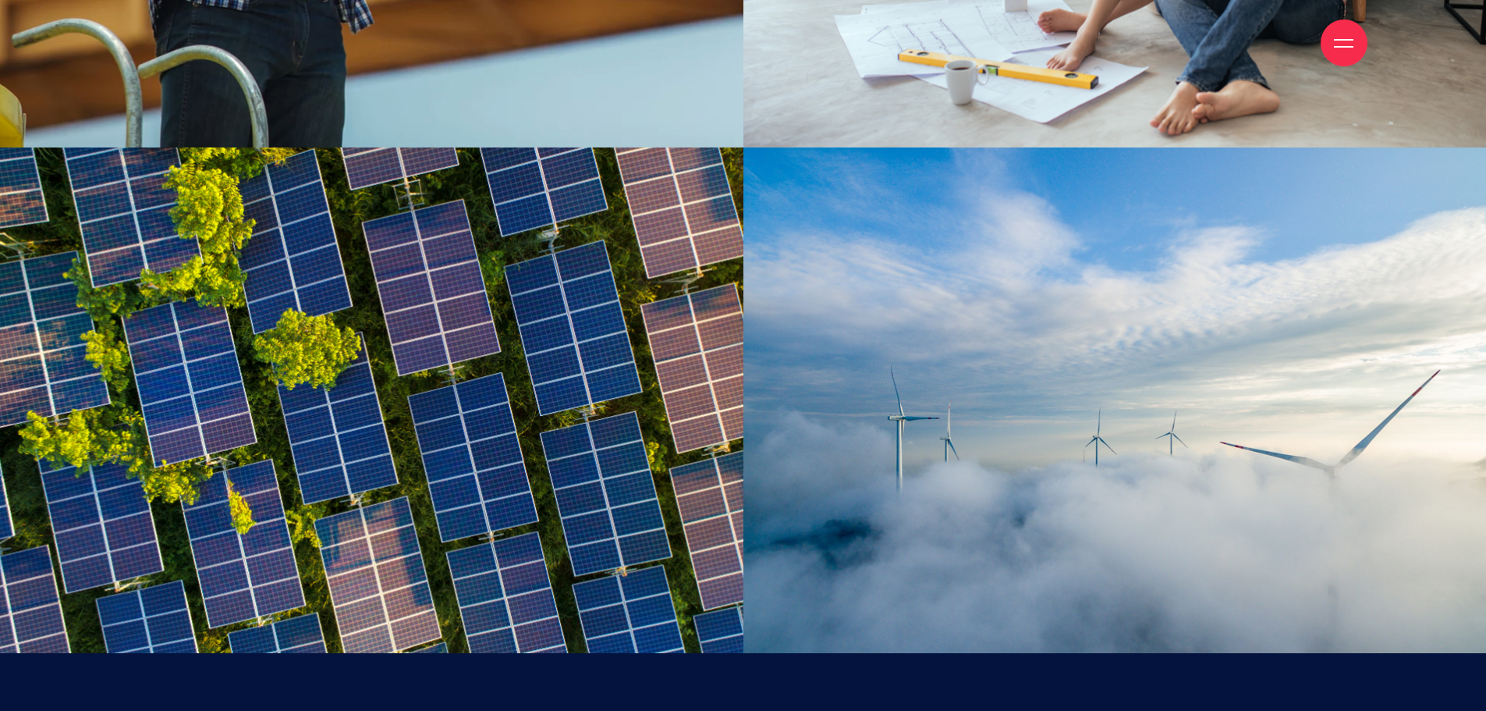
drag, startPoint x: 1297, startPoint y: 335, endPoint x: 915, endPoint y: 247, distance: 391.3
click at [1006, 296] on div at bounding box center [1114, 400] width 743 height 506
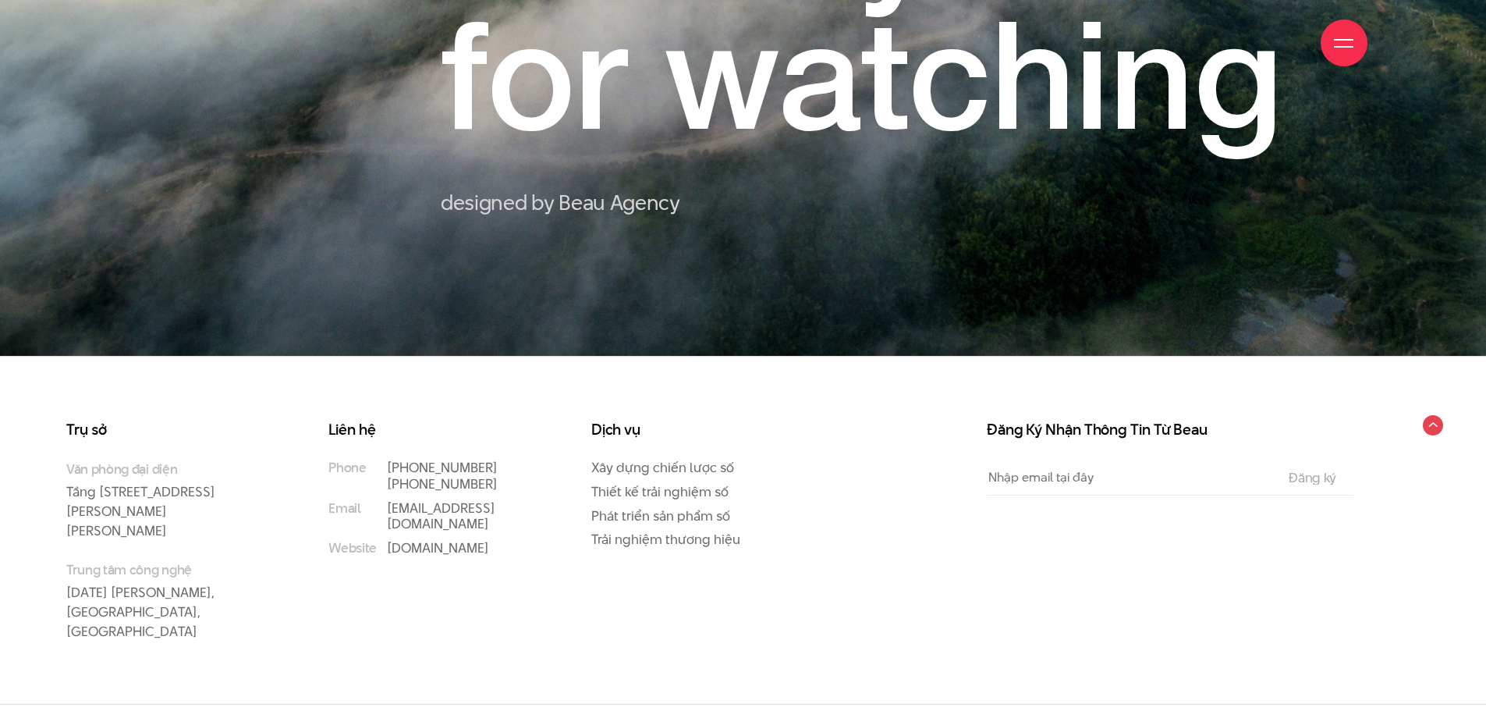
scroll to position [14980, 0]
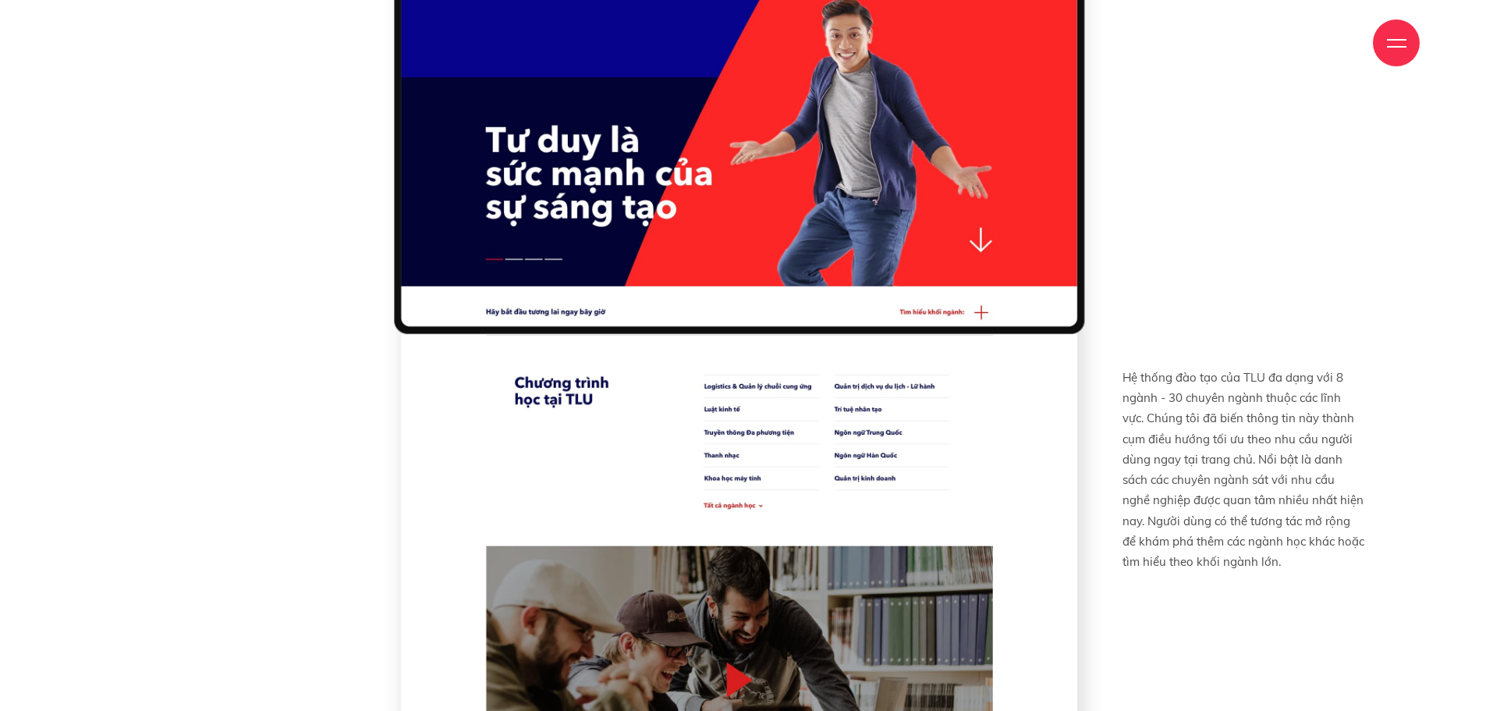
scroll to position [7255, 0]
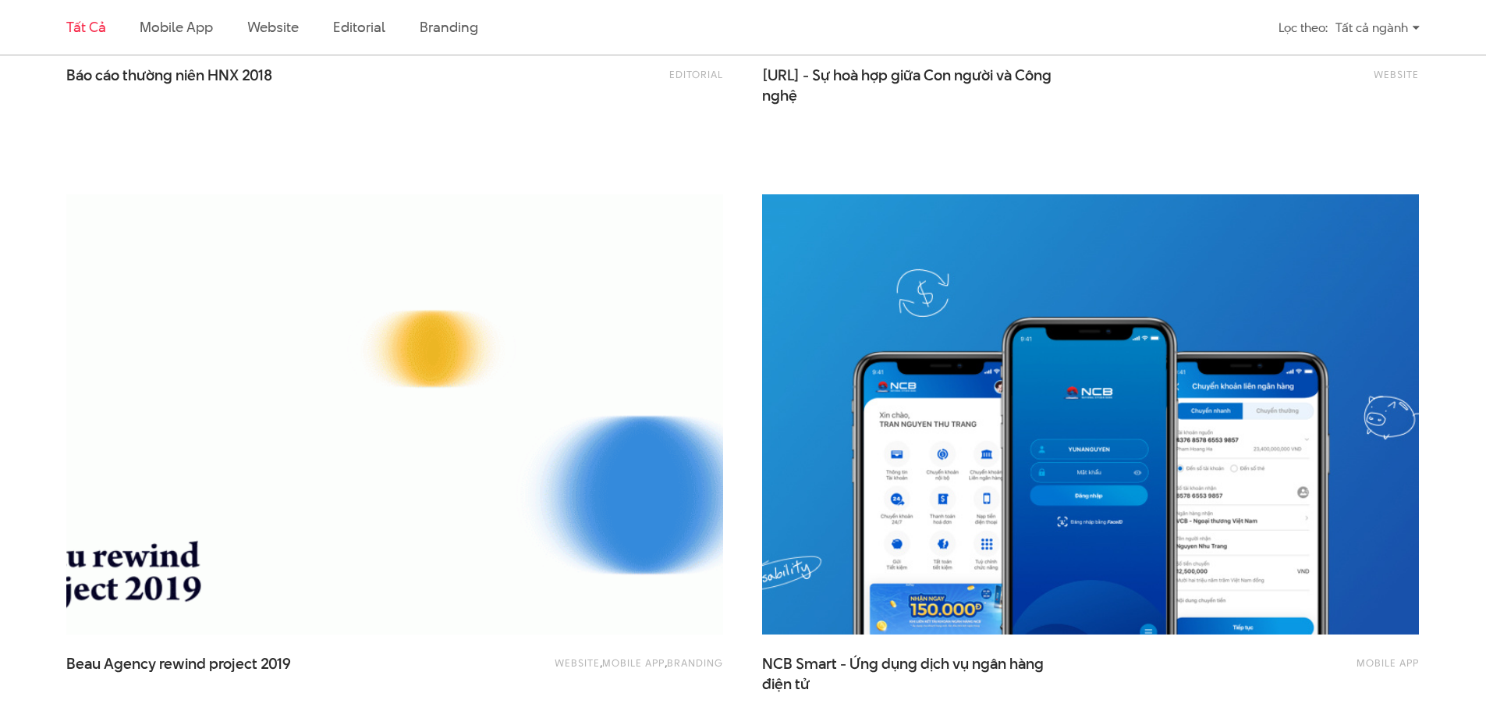
scroll to position [1638, 0]
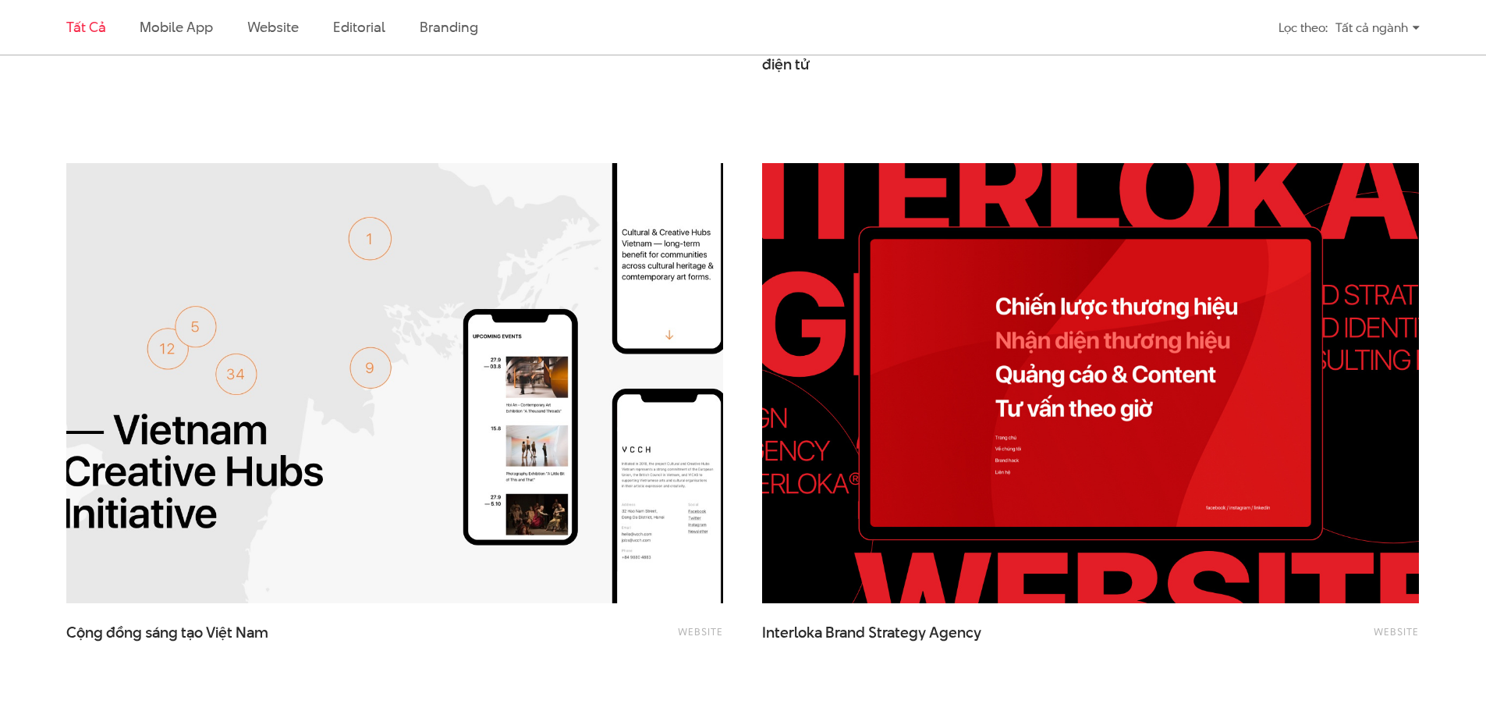
click at [1052, 547] on img at bounding box center [1090, 383] width 722 height 484
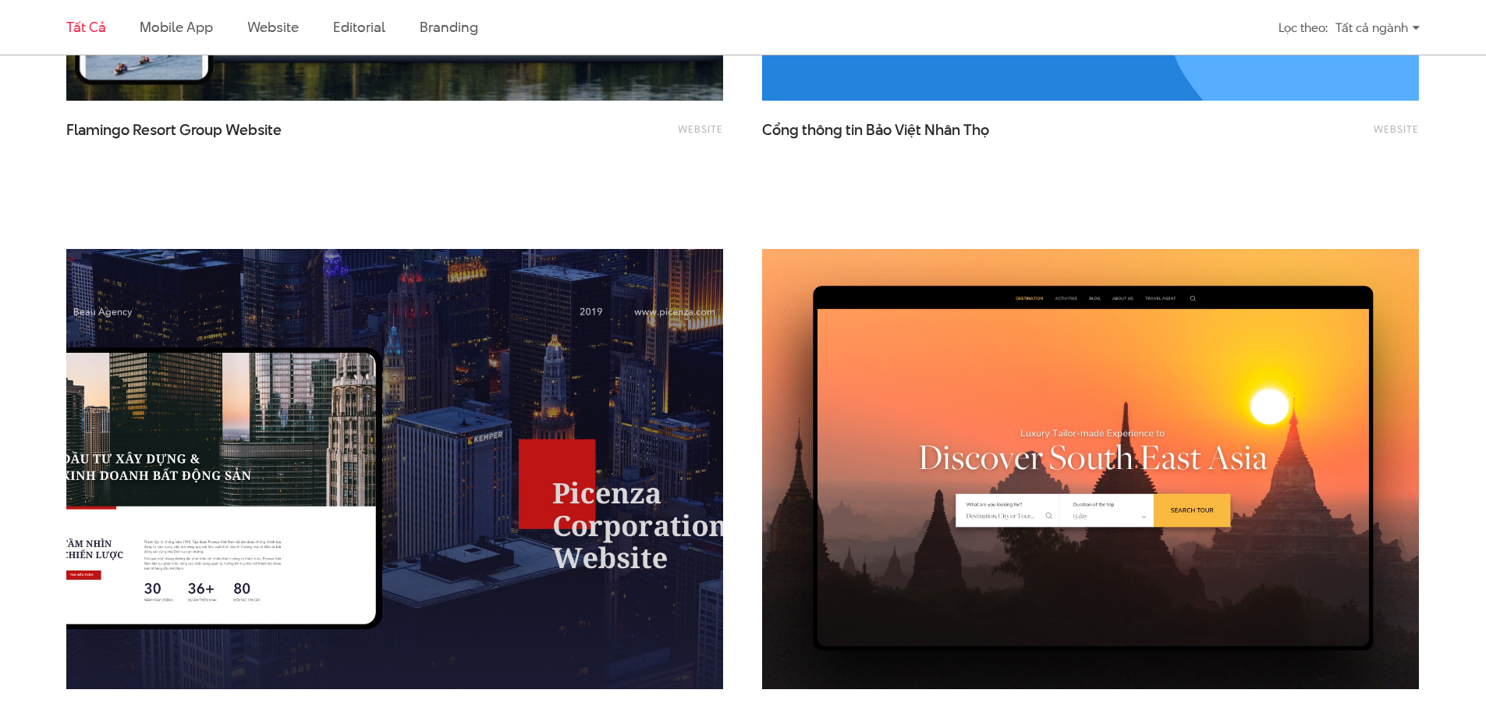
scroll to position [2730, 0]
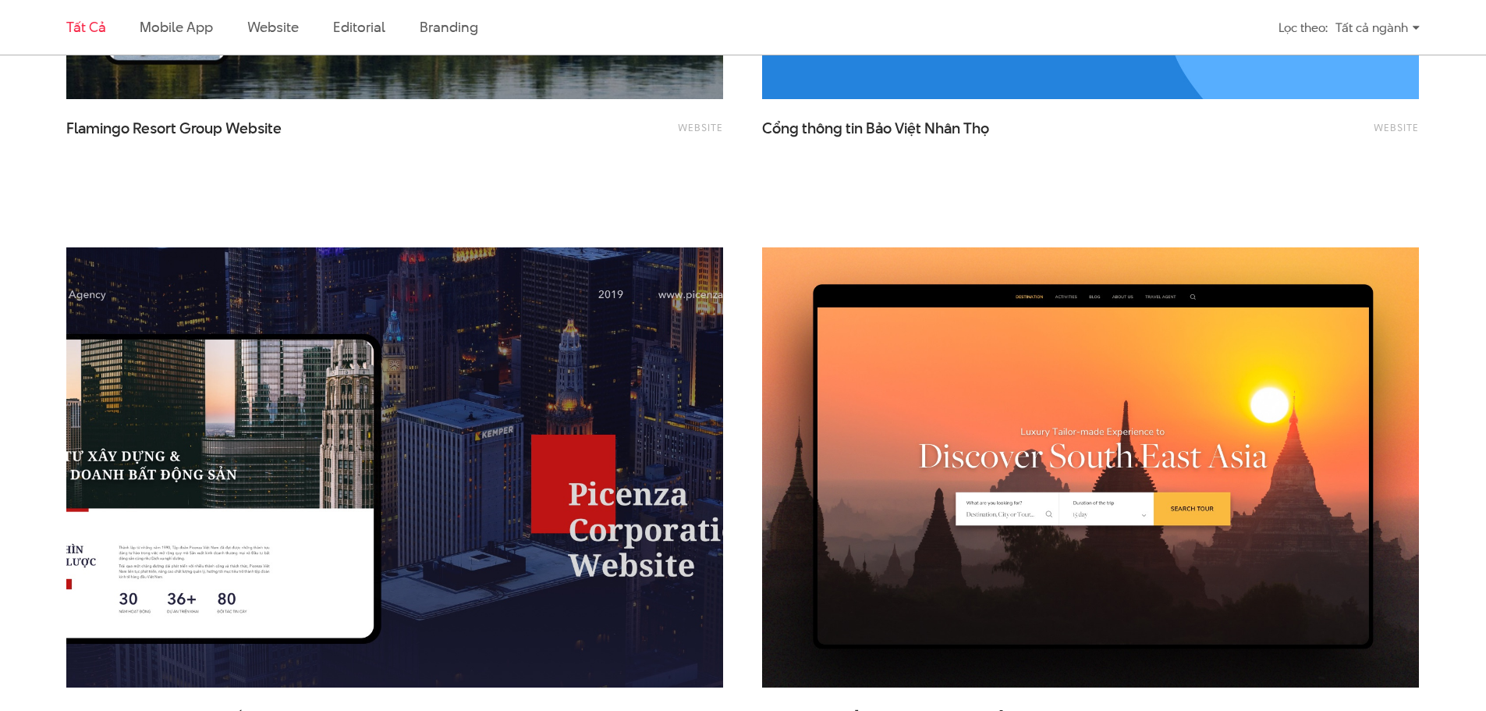
click at [444, 349] on img at bounding box center [395, 467] width 722 height 484
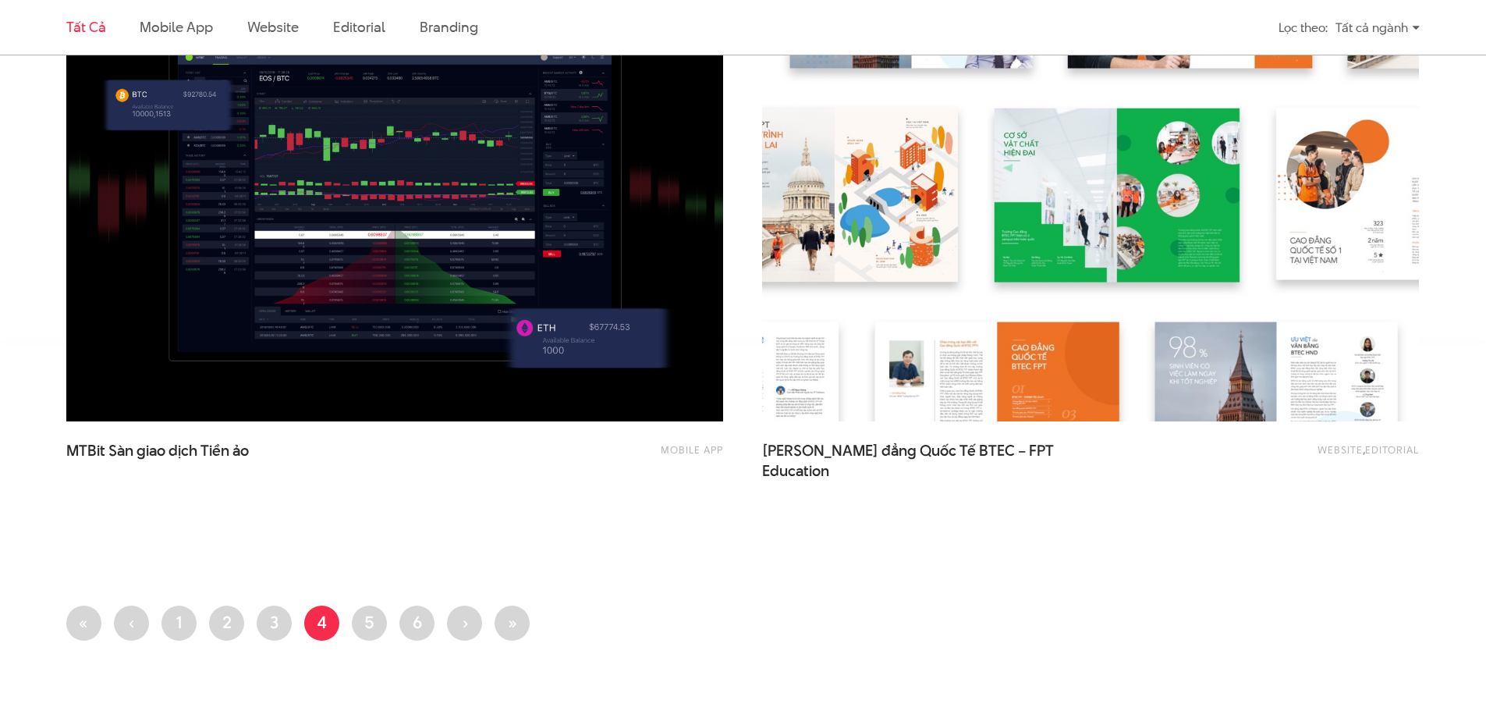
scroll to position [3588, 0]
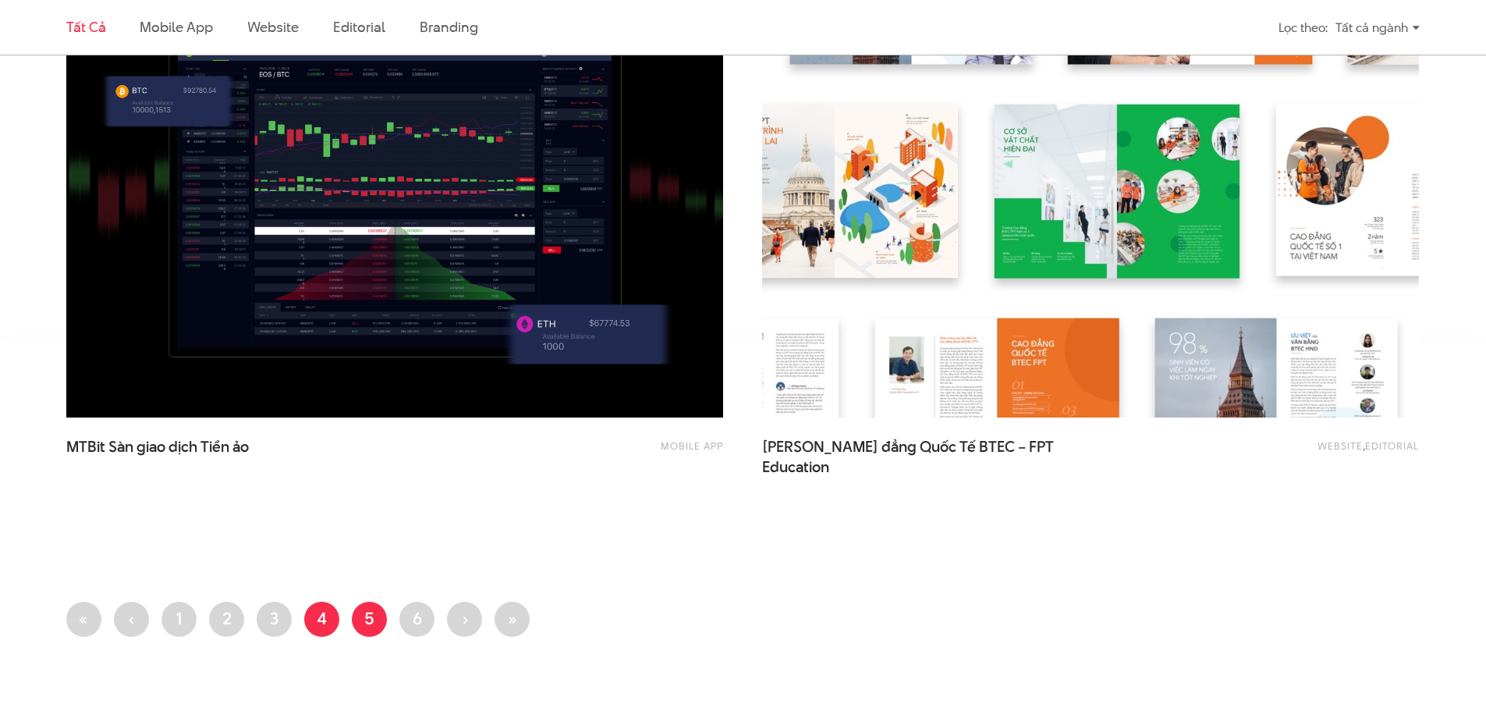
click at [367, 611] on link "Trang 5" at bounding box center [369, 618] width 35 height 35
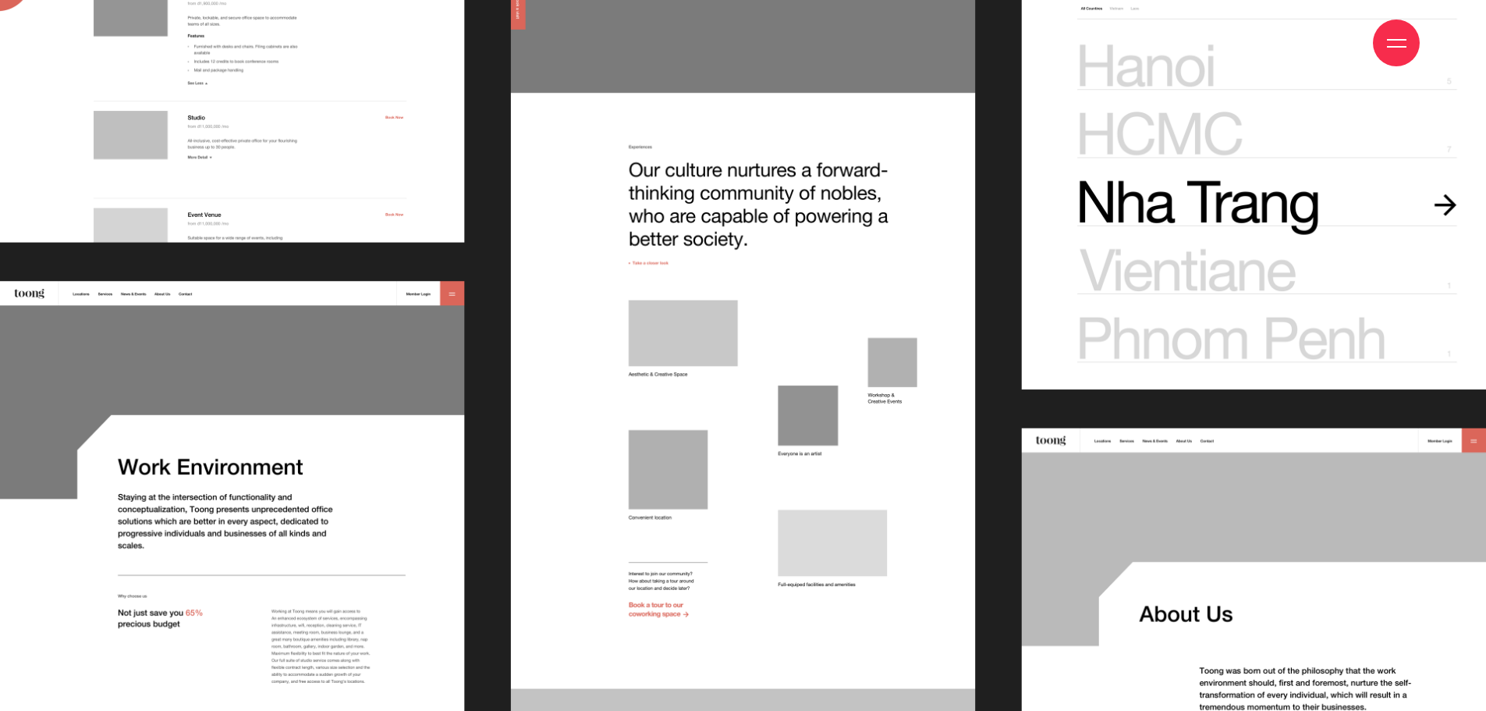
scroll to position [8269, 0]
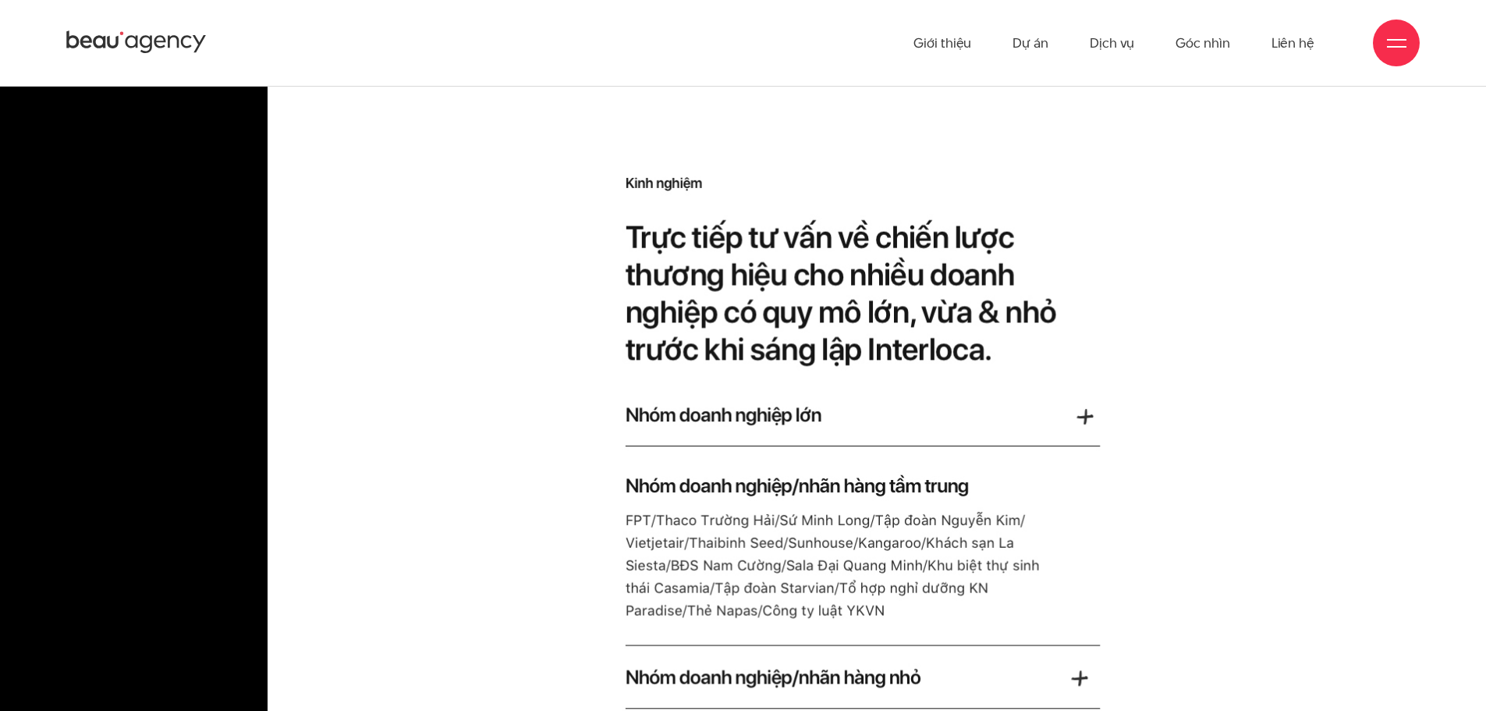
scroll to position [4525, 0]
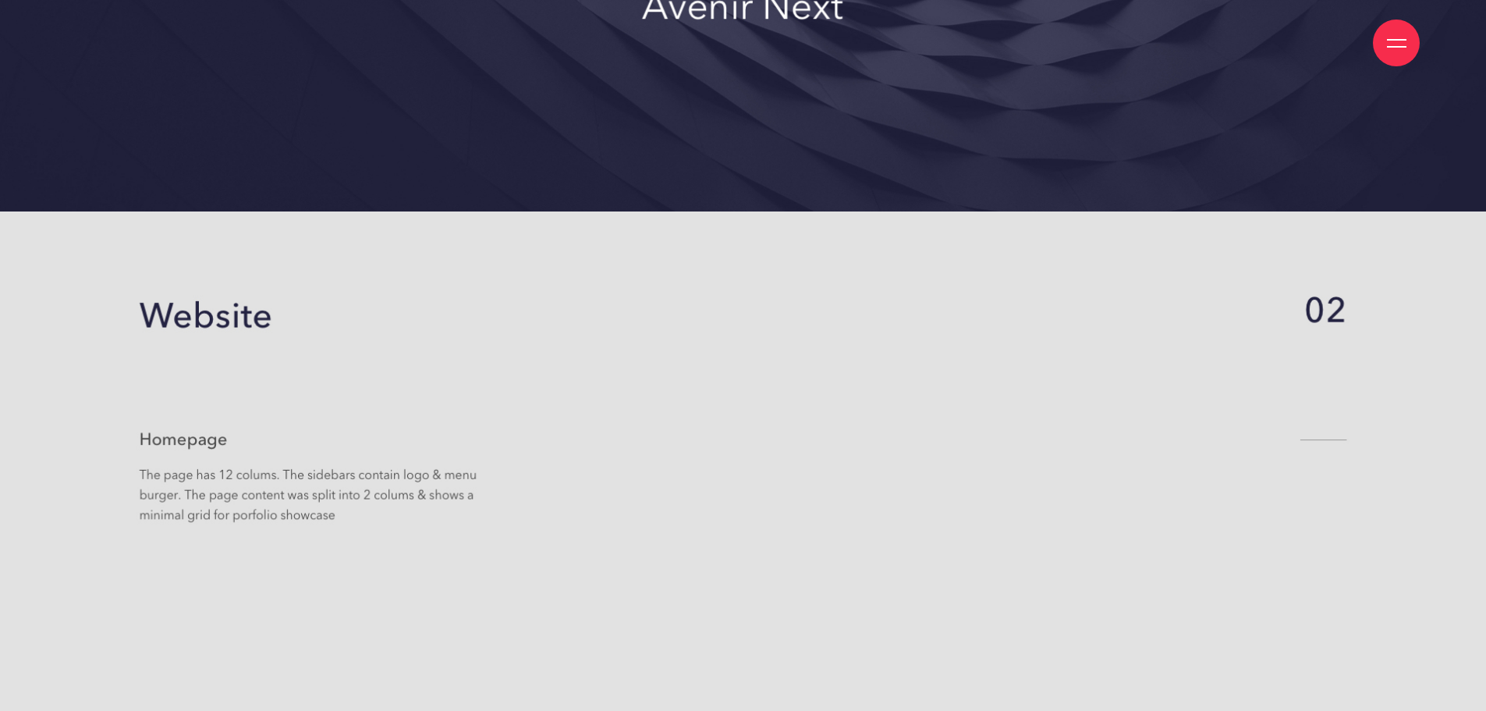
scroll to position [3510, 0]
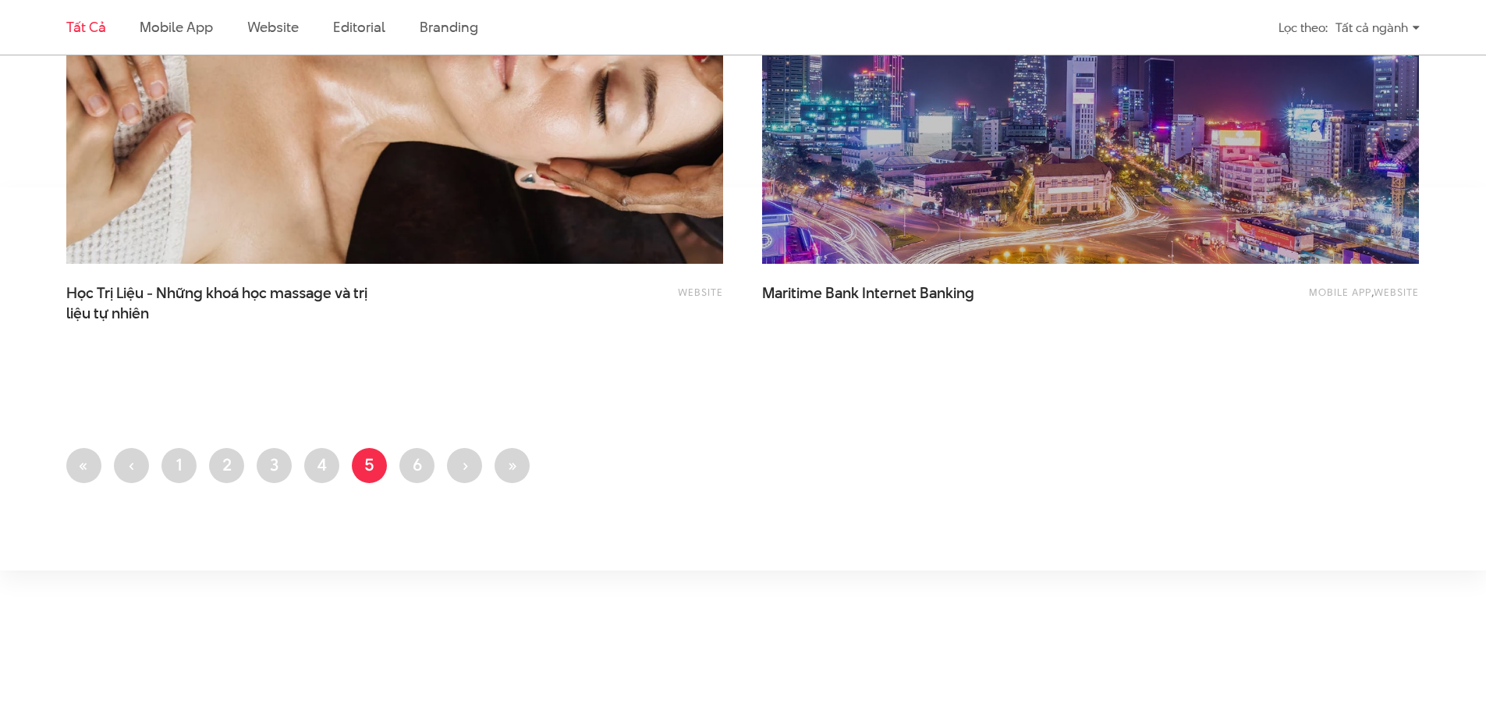
scroll to position [3744, 0]
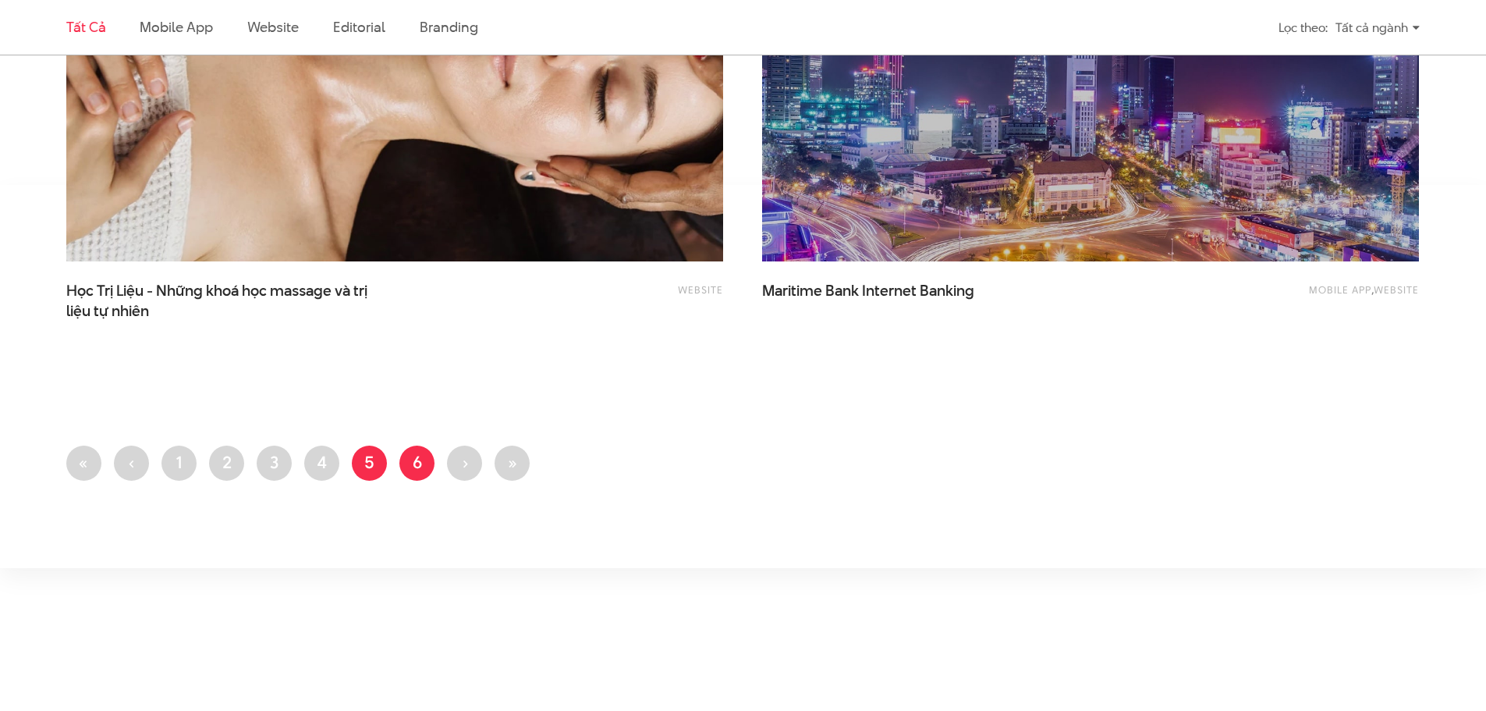
click at [428, 470] on link "Trang 6" at bounding box center [416, 462] width 35 height 35
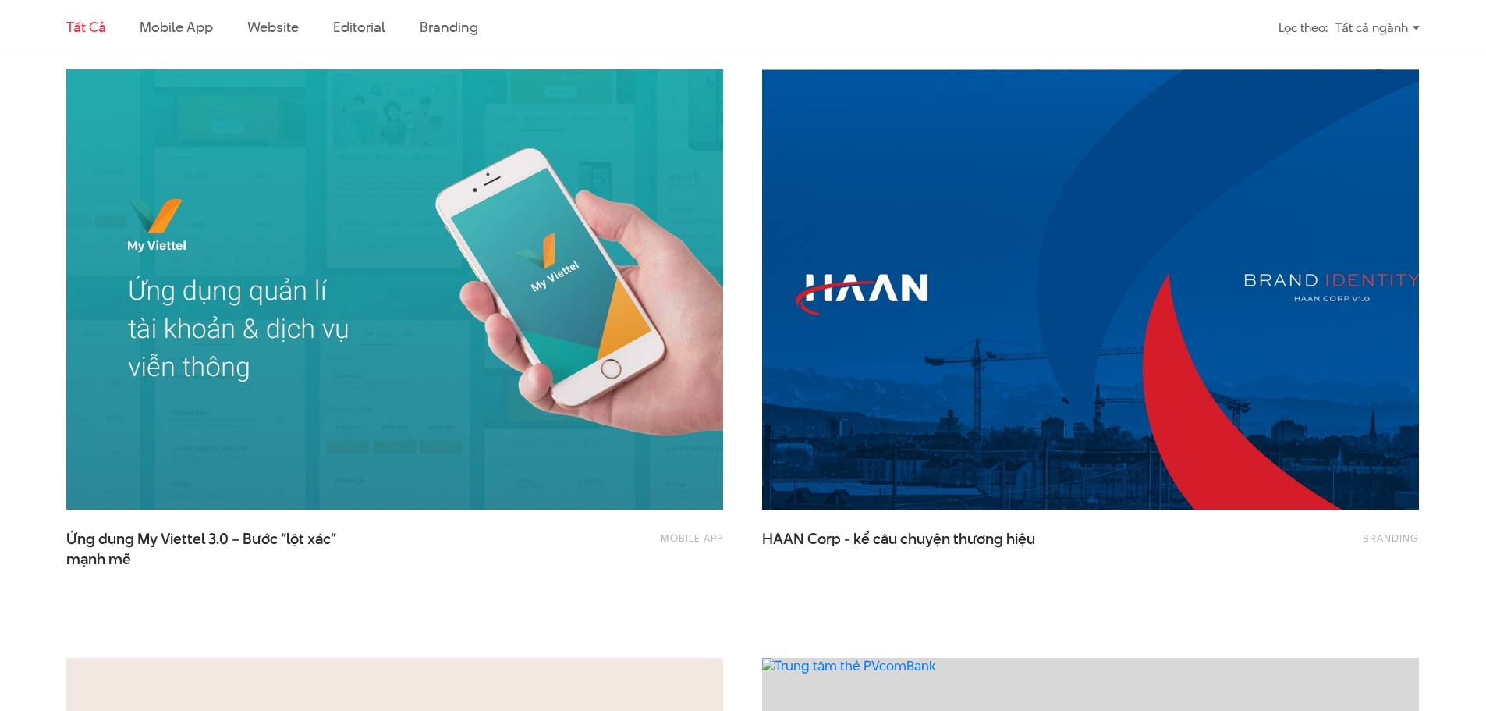
scroll to position [2034, 0]
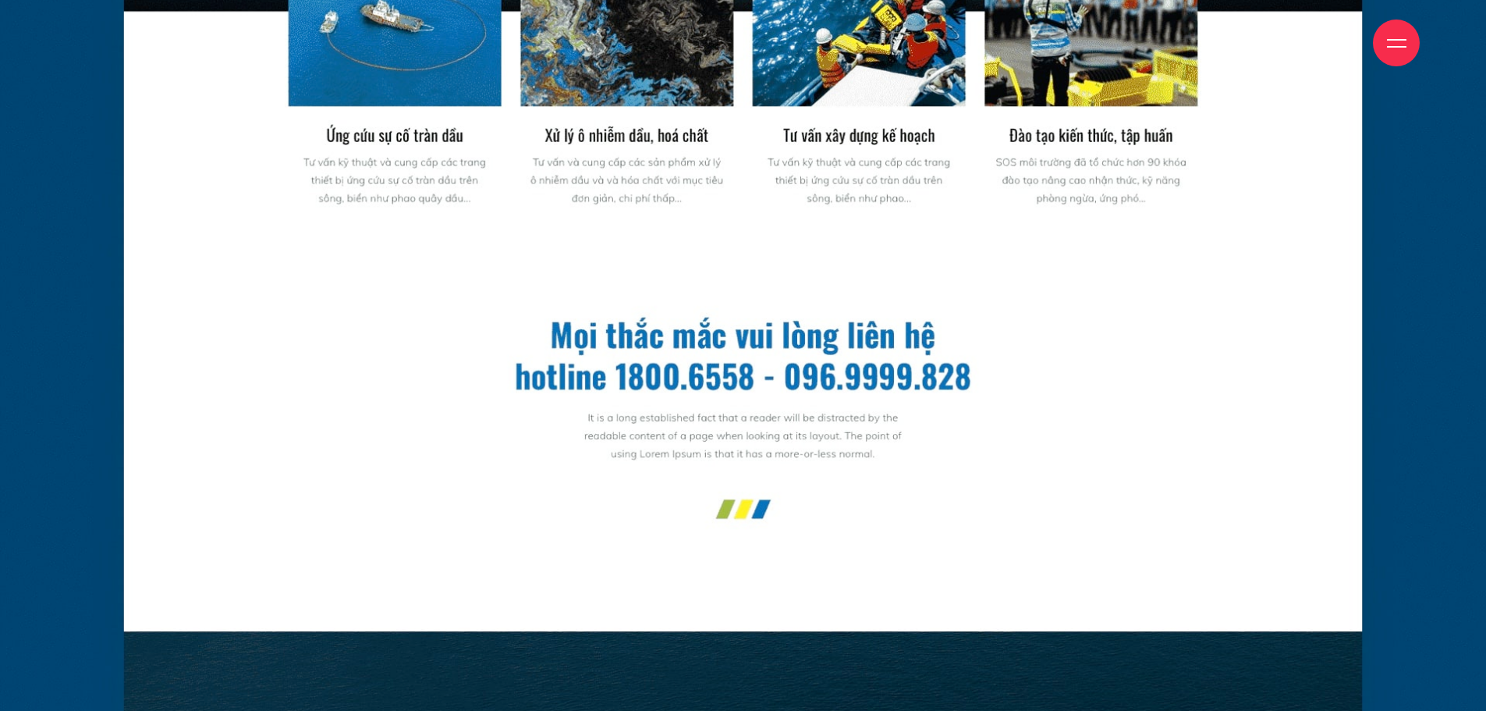
scroll to position [2808, 0]
